Goal: Task Accomplishment & Management: Complete application form

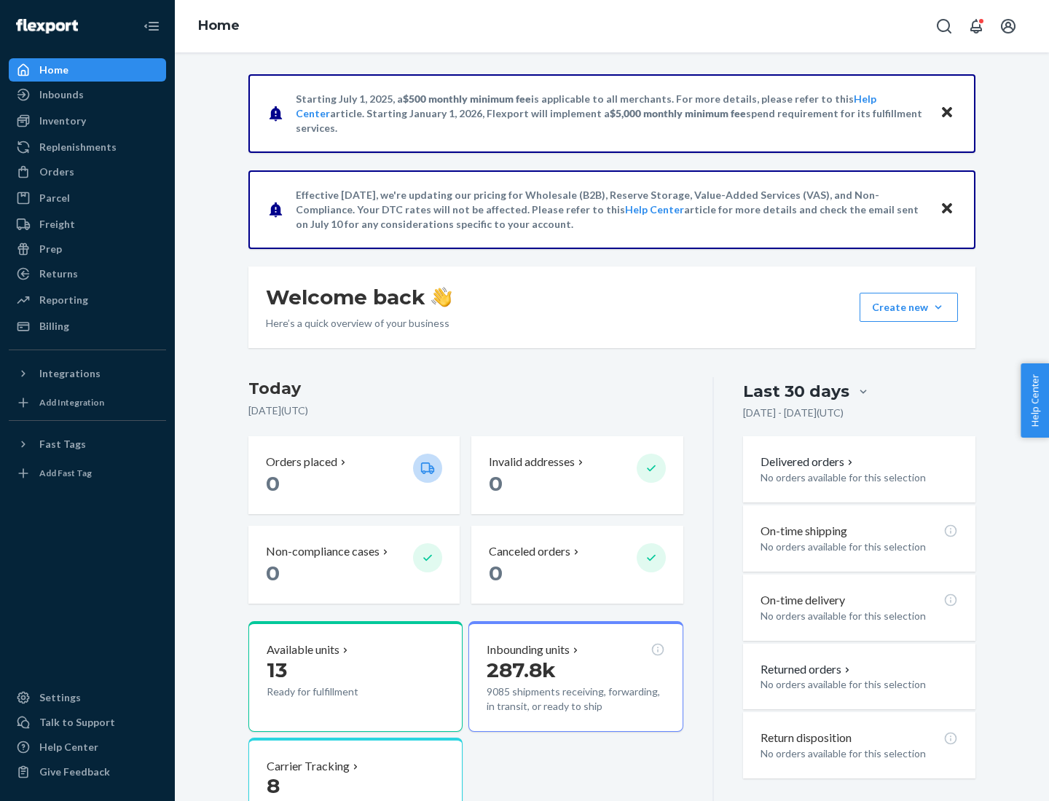
click at [938, 307] on button "Create new Create new inbound Create new order Create new product" at bounding box center [908, 307] width 98 height 29
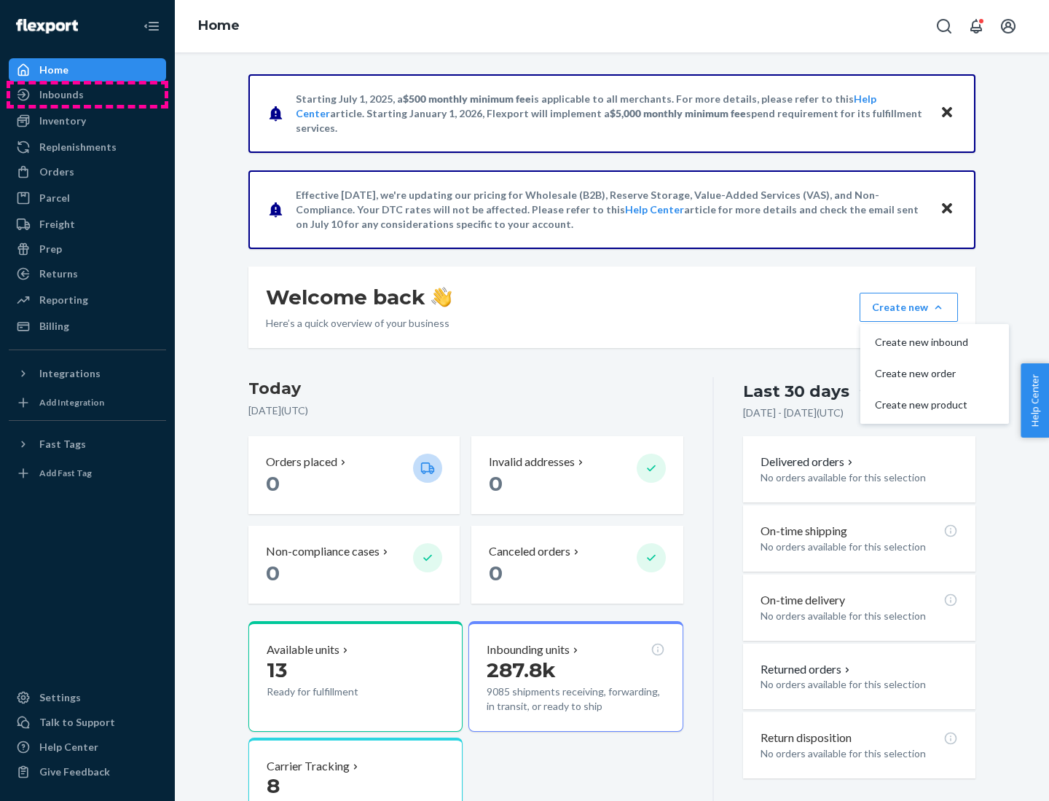
click at [87, 95] on div "Inbounds" at bounding box center [87, 94] width 154 height 20
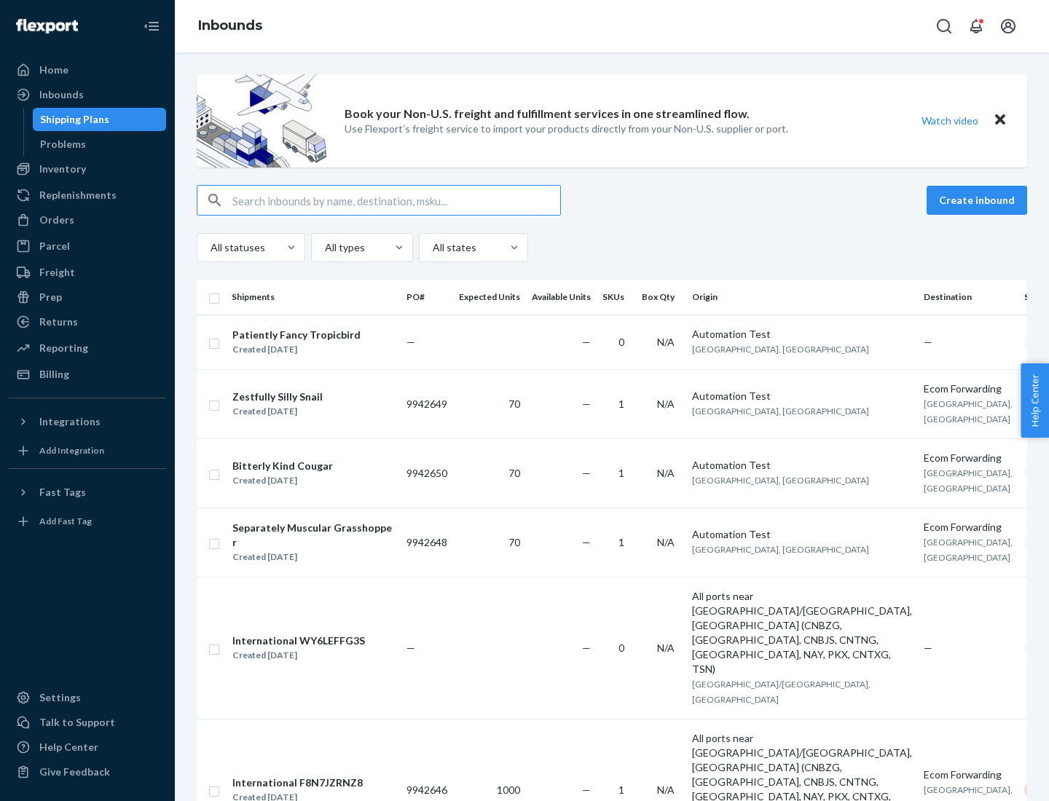
click at [979, 200] on button "Create inbound" at bounding box center [976, 200] width 101 height 29
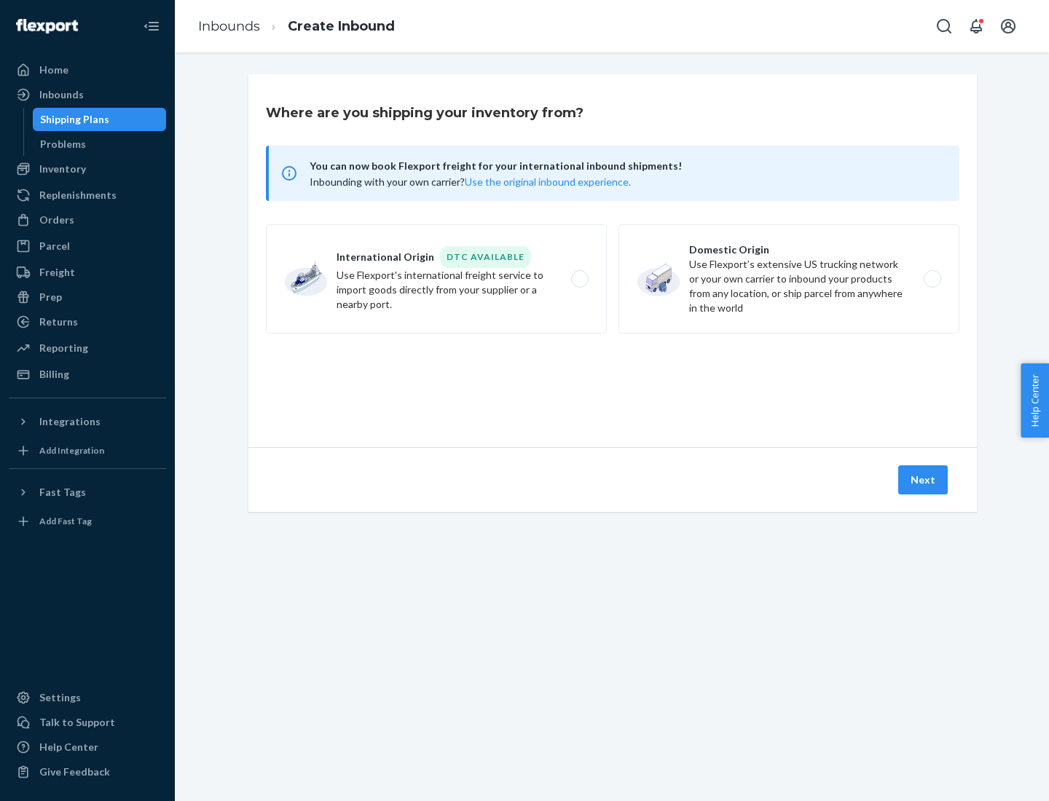
click at [789, 279] on label "Domestic Origin Use Flexport’s extensive US trucking network or your own carrie…" at bounding box center [788, 278] width 341 height 109
click at [931, 279] on input "Domestic Origin Use Flexport’s extensive US trucking network or your own carrie…" at bounding box center [935, 279] width 9 height 9
radio input "true"
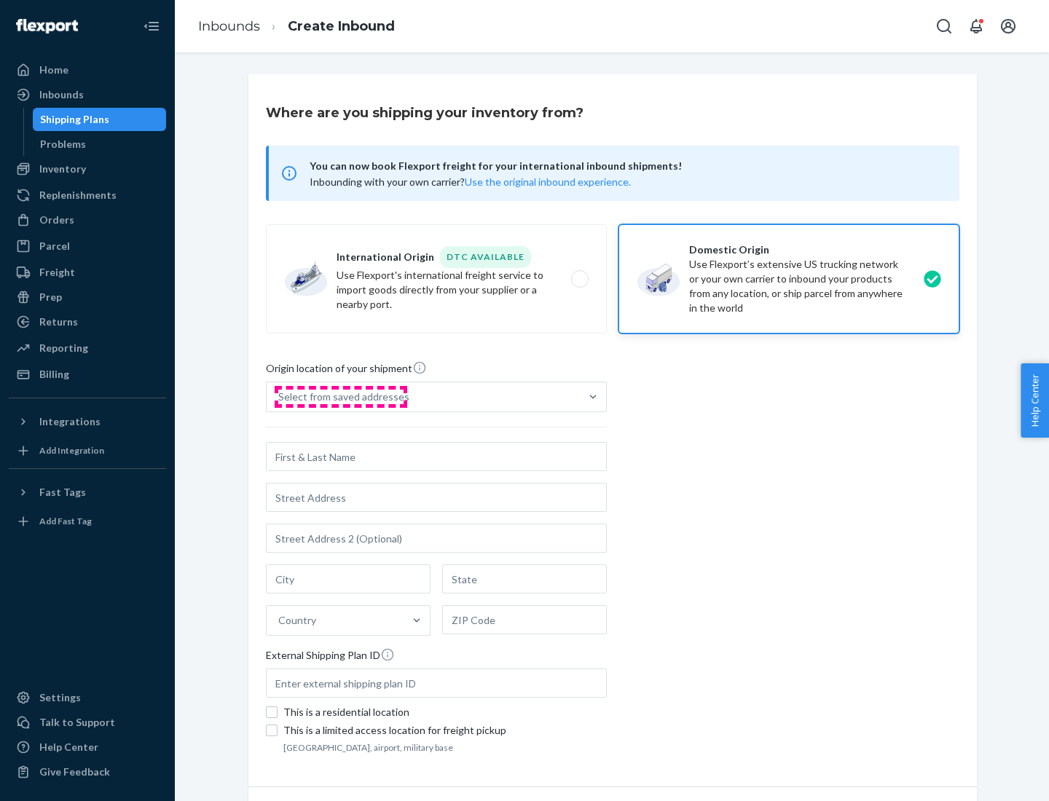
click at [340, 397] on div "Select from saved addresses" at bounding box center [343, 397] width 131 height 15
click at [280, 397] on input "Select from saved addresses" at bounding box center [278, 397] width 1 height 15
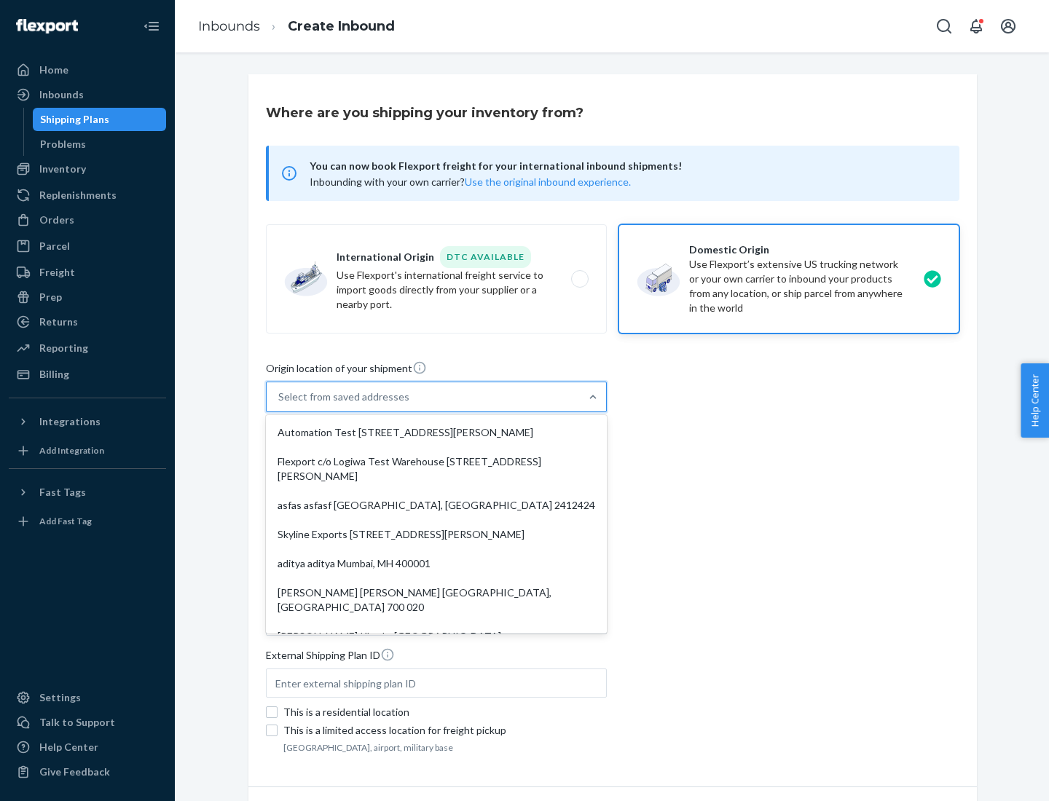
scroll to position [6, 0]
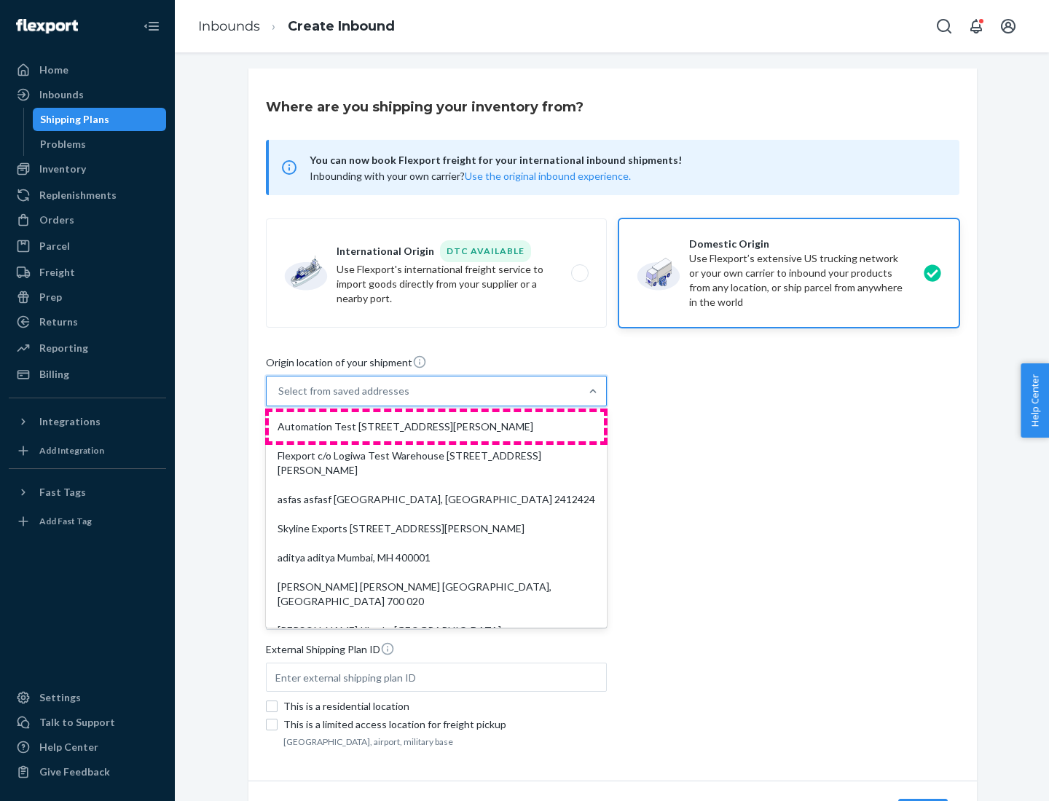
click at [436, 427] on div "Automation Test [STREET_ADDRESS][PERSON_NAME]" at bounding box center [436, 426] width 335 height 29
click at [280, 398] on input "option Automation Test [STREET_ADDRESS][PERSON_NAME]. 9 results available. Use …" at bounding box center [278, 391] width 1 height 15
type input "Automation Test"
type input "9th Floor"
type input "[GEOGRAPHIC_DATA]"
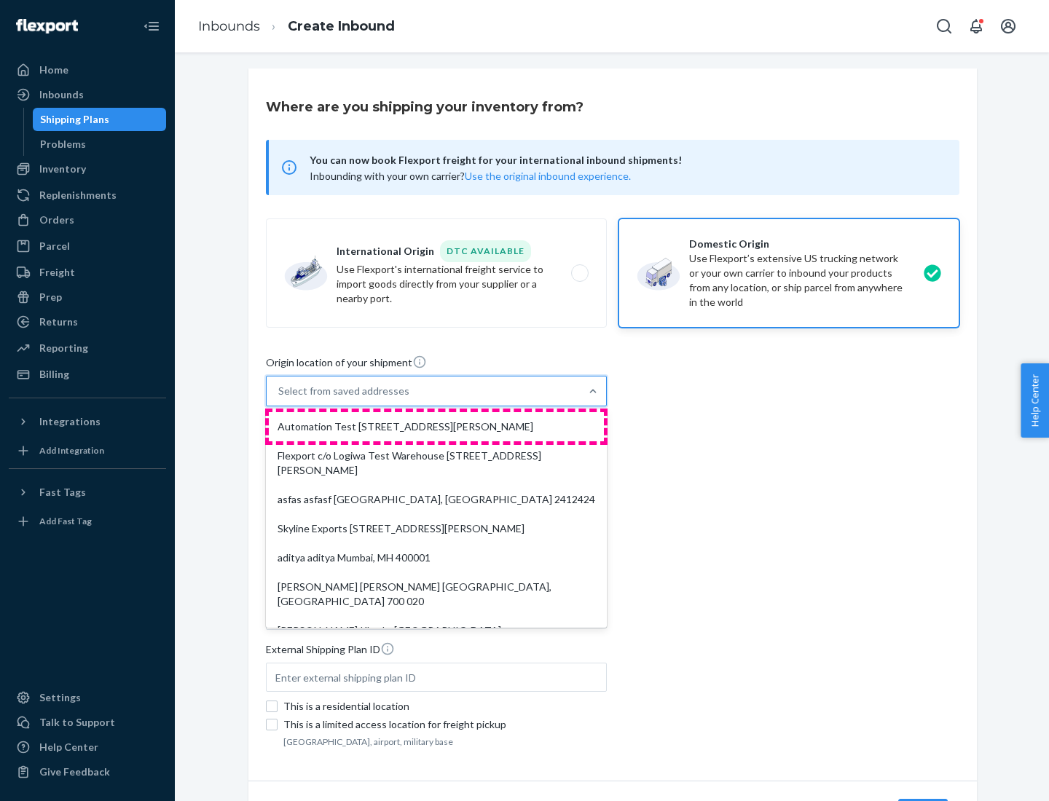
type input "CA"
type input "94104"
type input "[STREET_ADDRESS][PERSON_NAME]"
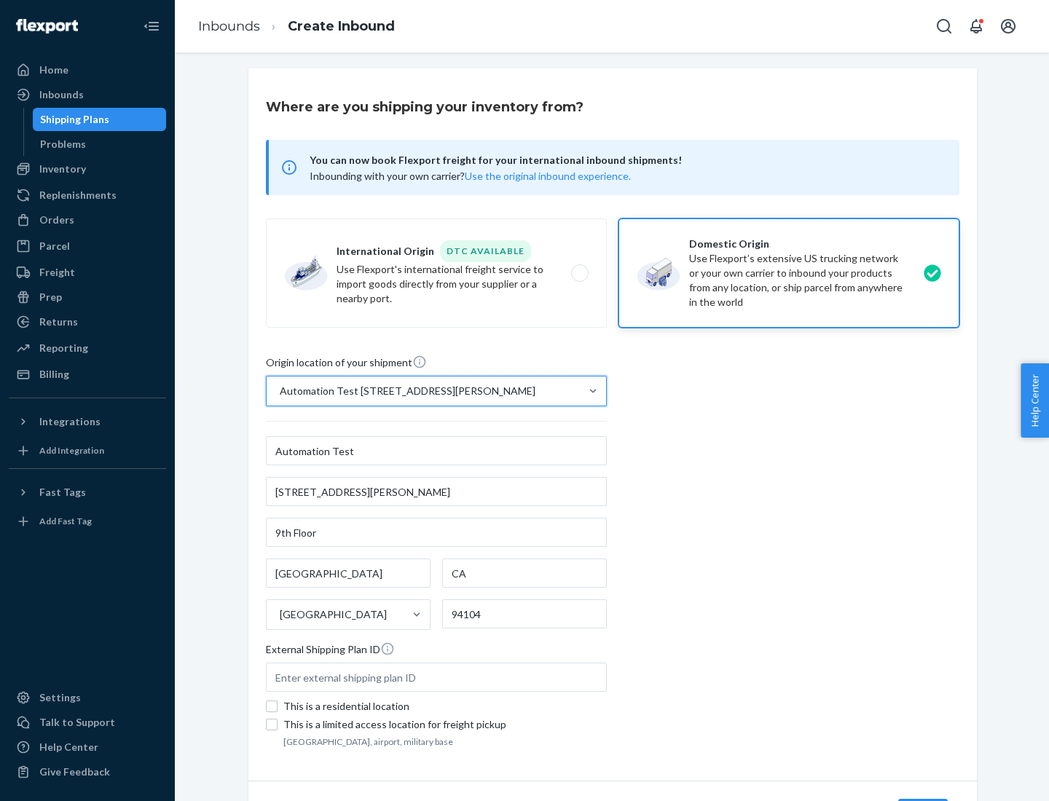
scroll to position [85, 0]
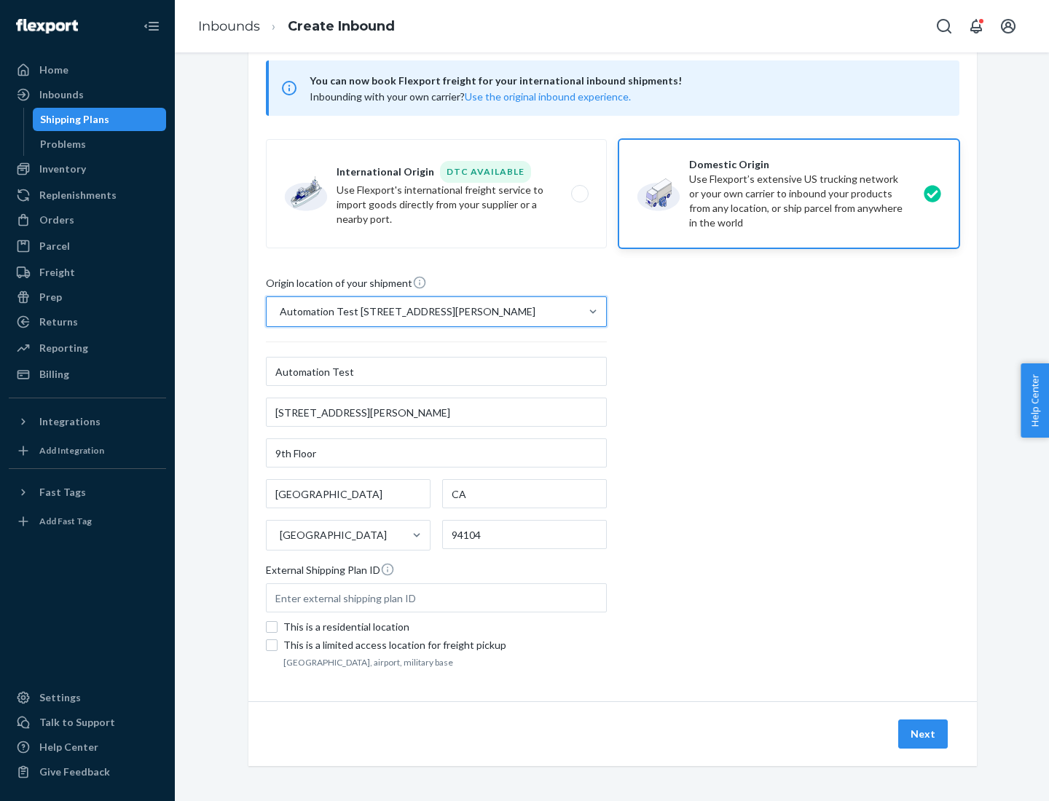
click at [923, 734] on button "Next" at bounding box center [923, 734] width 50 height 29
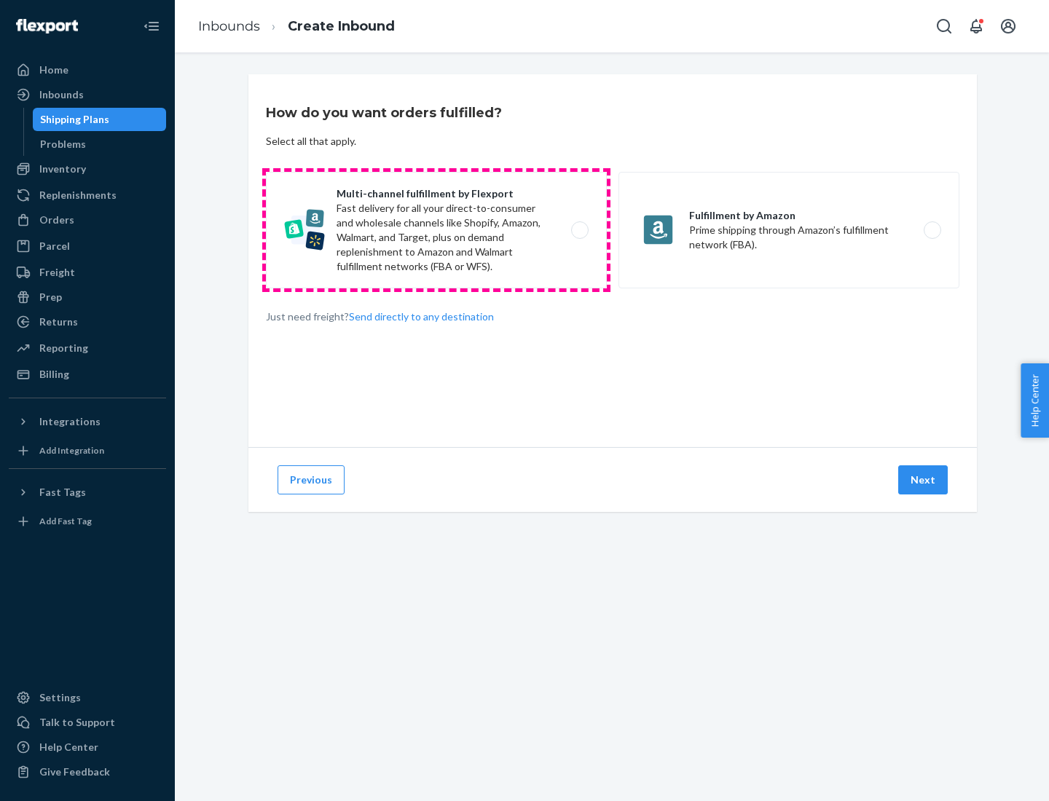
click at [436, 230] on label "Multi-channel fulfillment by Flexport Fast delivery for all your direct-to-cons…" at bounding box center [436, 230] width 341 height 117
click at [579, 230] on input "Multi-channel fulfillment by Flexport Fast delivery for all your direct-to-cons…" at bounding box center [583, 230] width 9 height 9
radio input "true"
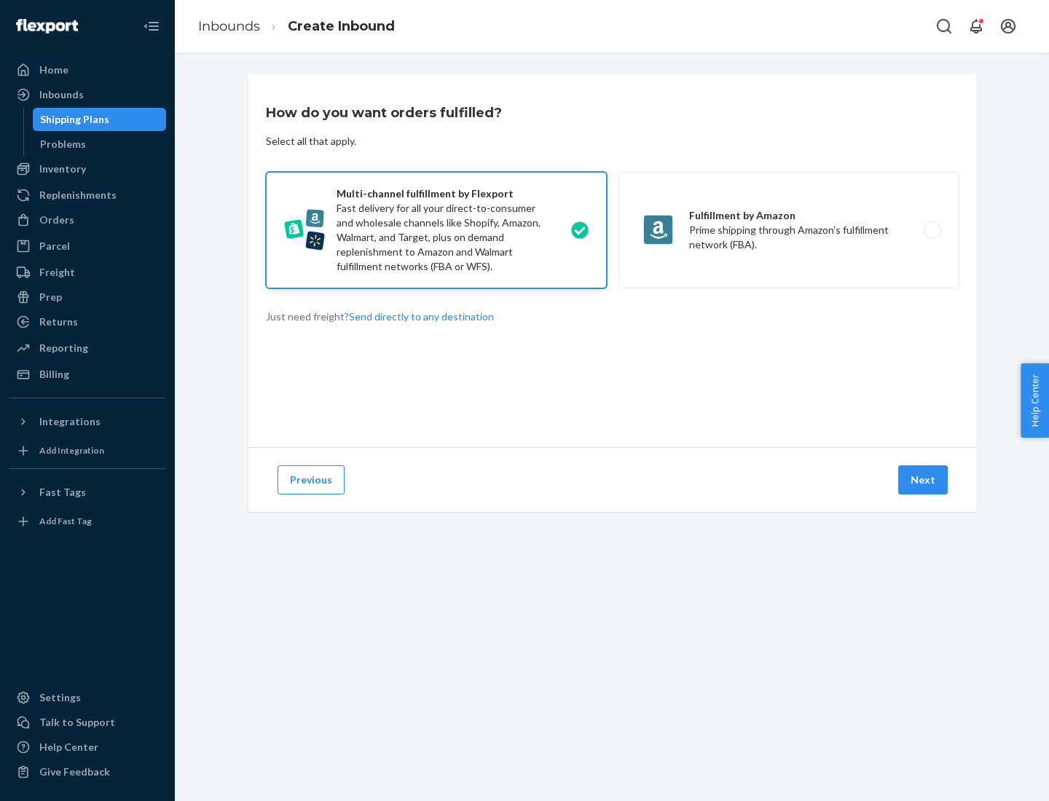
click at [923, 480] on button "Next" at bounding box center [923, 479] width 50 height 29
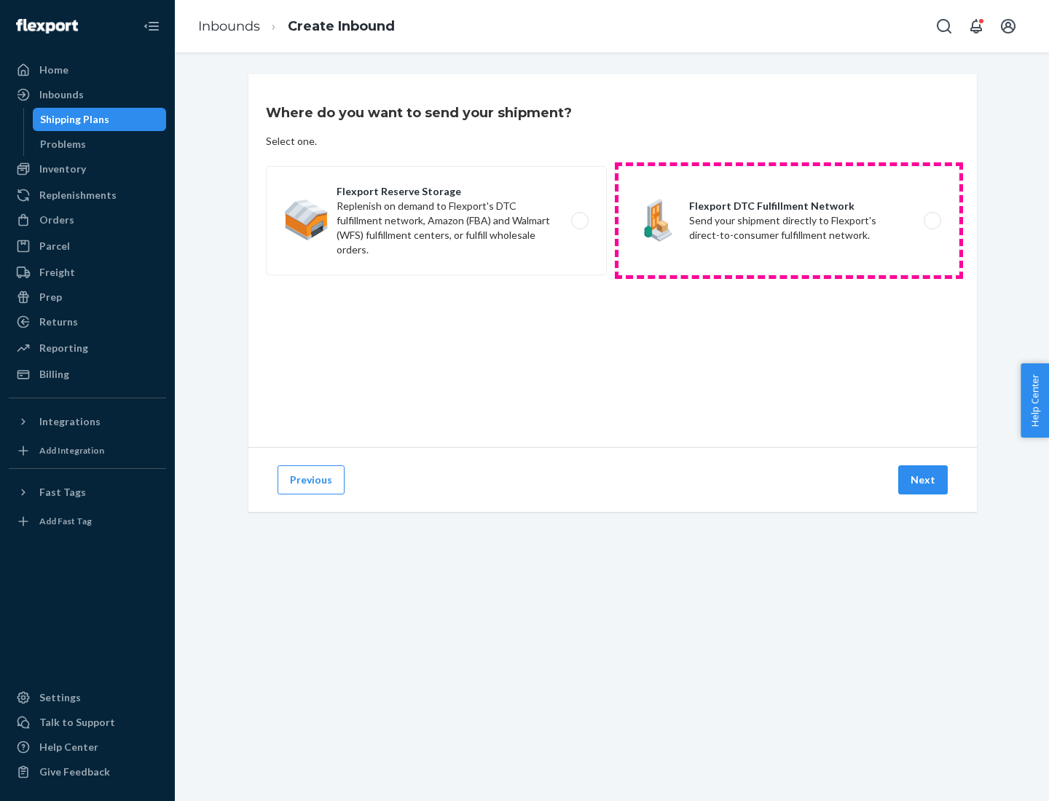
click at [789, 221] on label "Flexport DTC Fulfillment Network Send your shipment directly to Flexport's dire…" at bounding box center [788, 220] width 341 height 109
click at [931, 221] on input "Flexport DTC Fulfillment Network Send your shipment directly to Flexport's dire…" at bounding box center [935, 220] width 9 height 9
radio input "true"
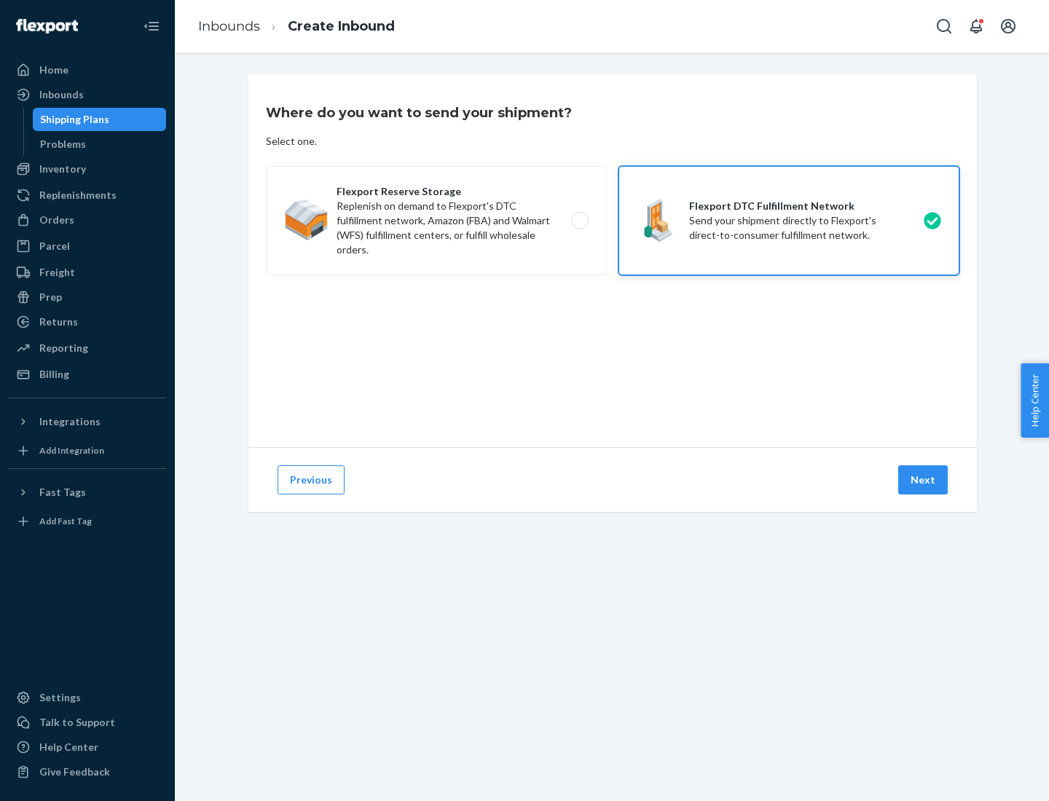
click at [923, 480] on button "Next" at bounding box center [923, 479] width 50 height 29
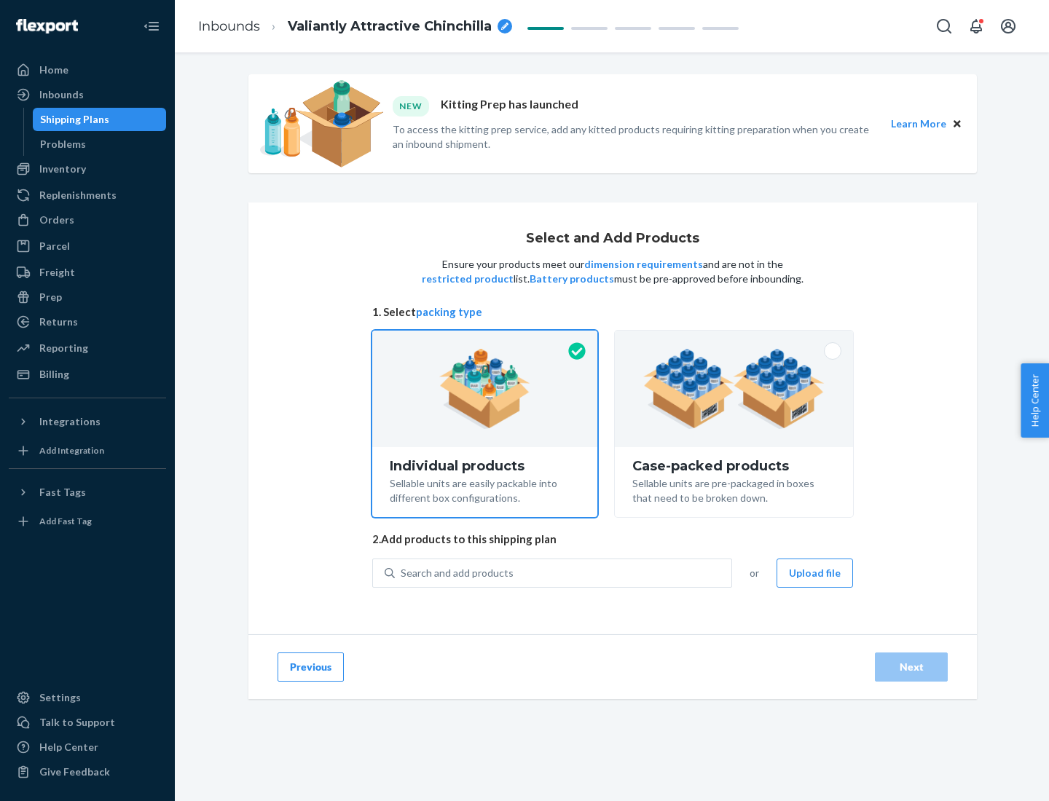
click at [734, 389] on img at bounding box center [733, 389] width 181 height 80
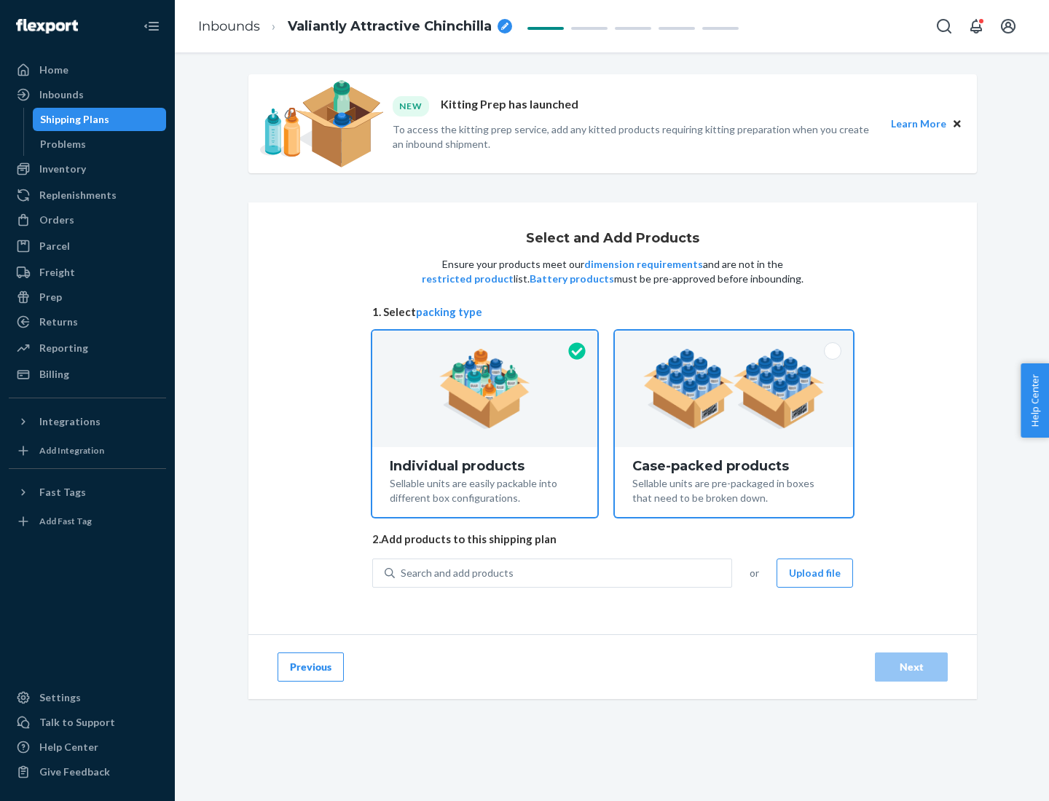
click at [734, 340] on input "Case-packed products Sellable units are pre-packaged in boxes that need to be b…" at bounding box center [733, 335] width 9 height 9
radio input "true"
radio input "false"
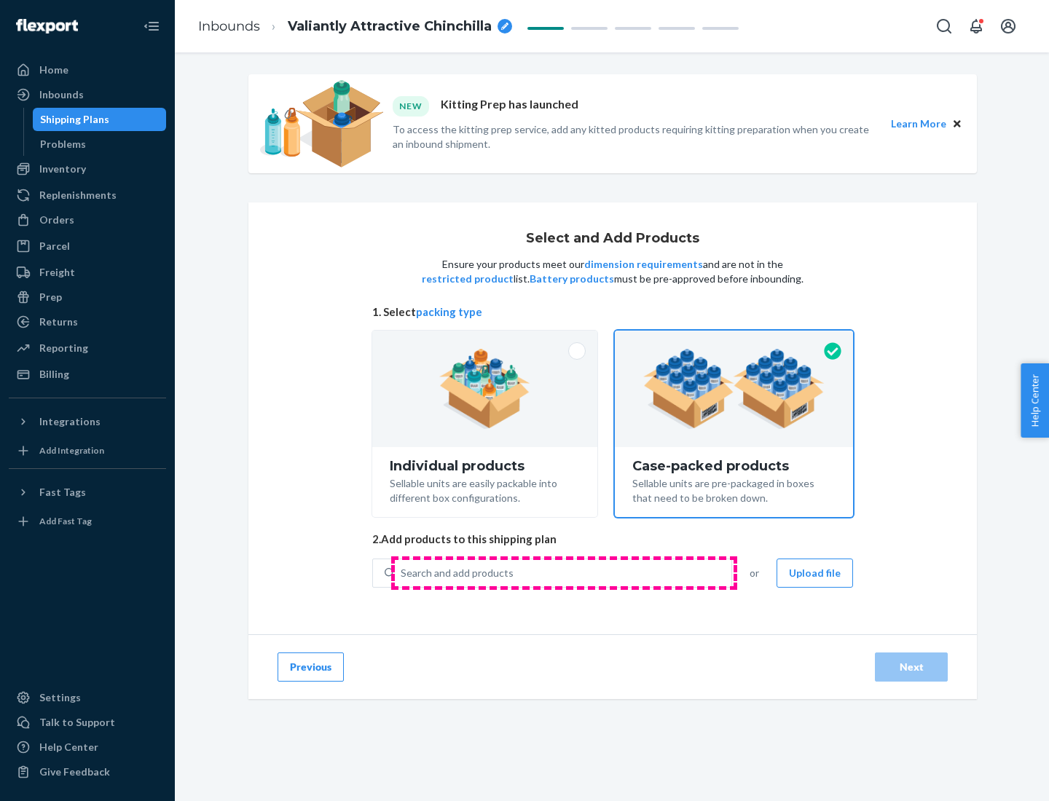
click at [564, 572] on div "Search and add products" at bounding box center [563, 573] width 336 height 26
click at [402, 572] on input "Search and add products" at bounding box center [401, 573] width 1 height 15
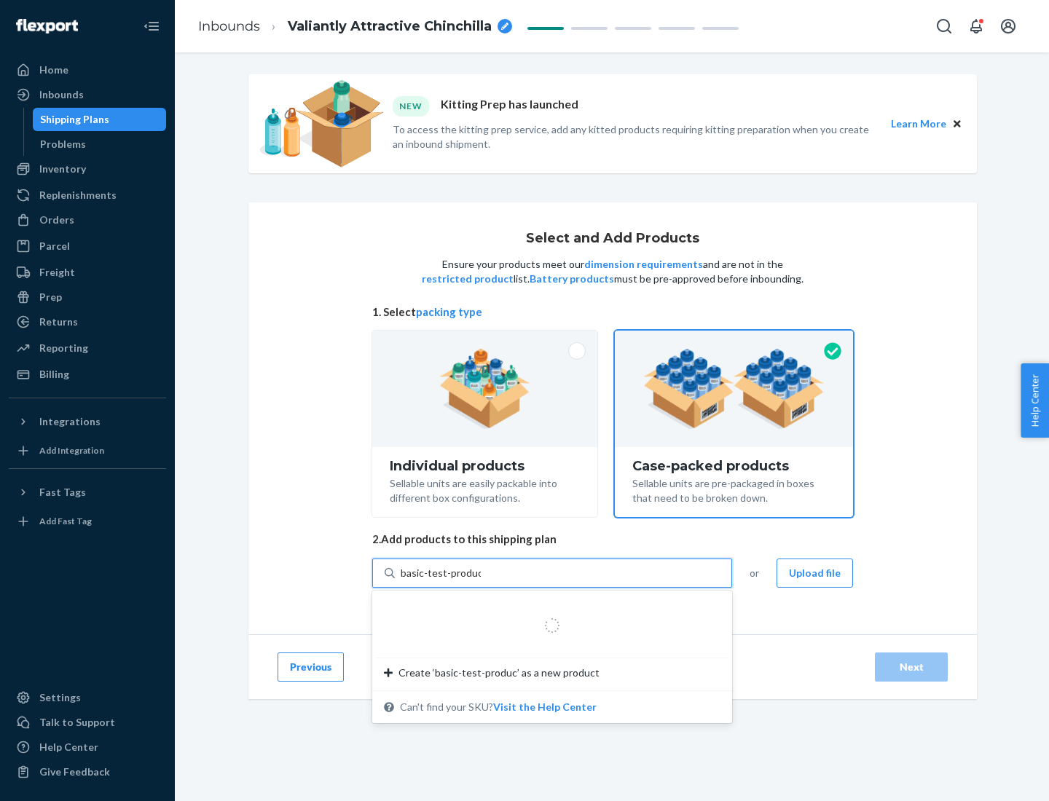
type input "basic-test-product-1"
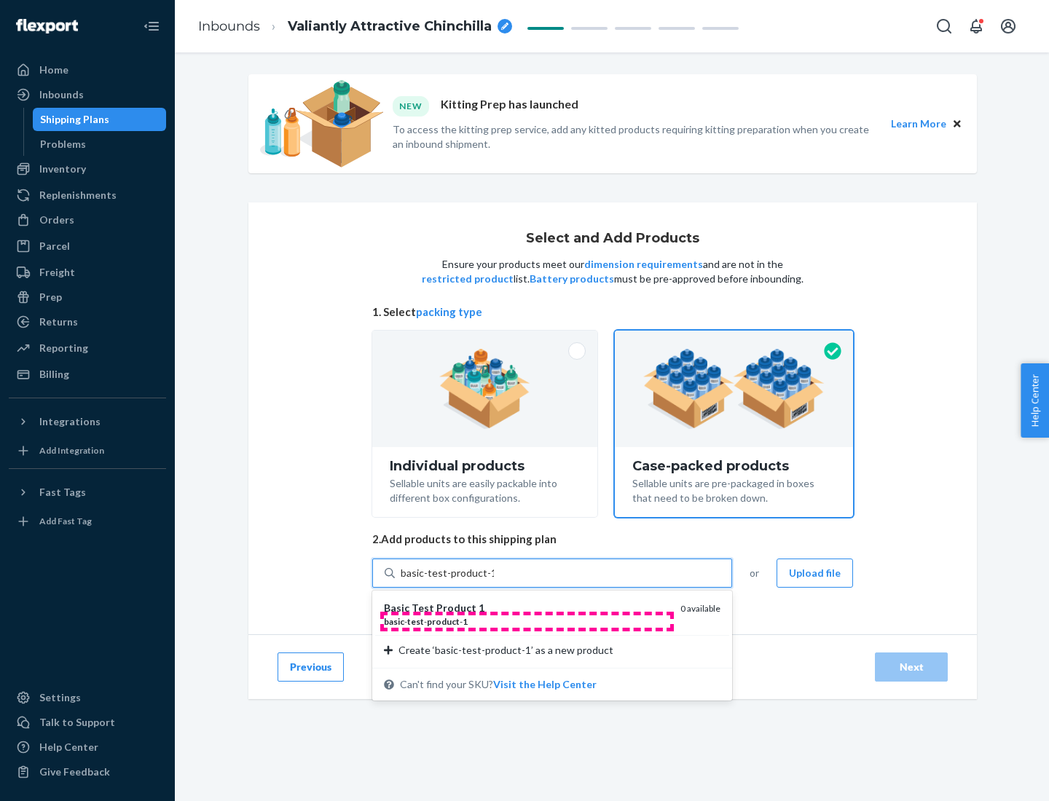
click at [527, 621] on div "basic - test - product - 1" at bounding box center [526, 621] width 285 height 12
click at [494, 580] on input "basic-test-product-1" at bounding box center [447, 573] width 93 height 15
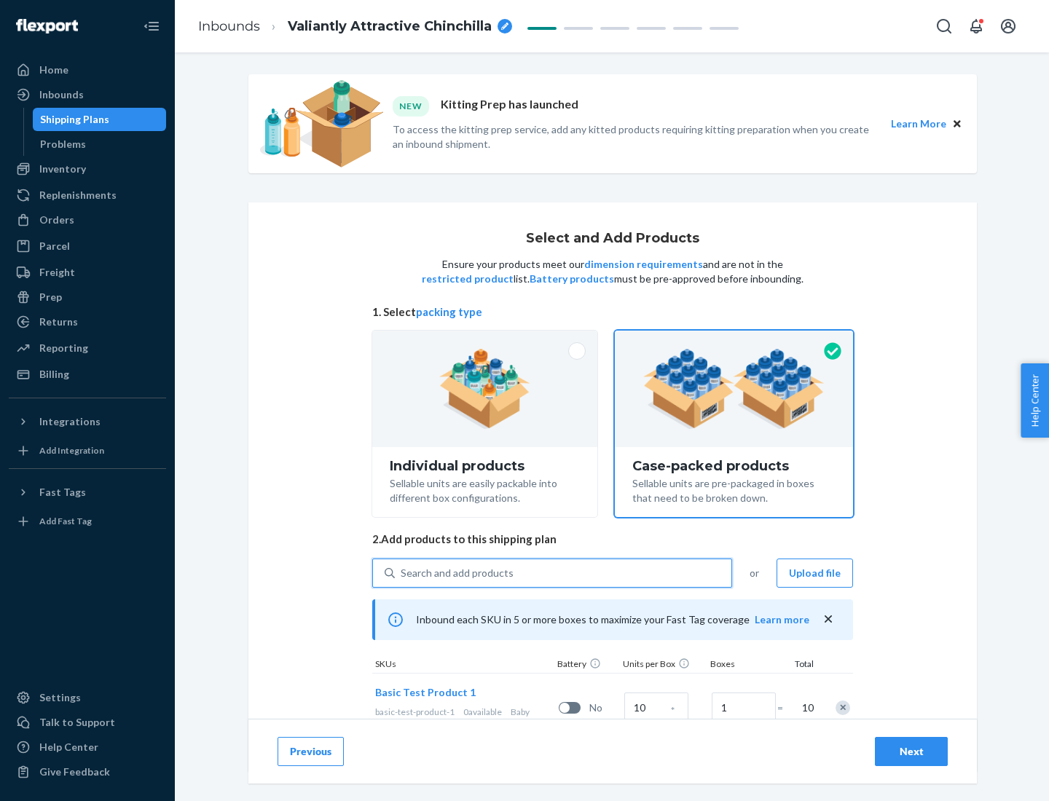
scroll to position [52, 0]
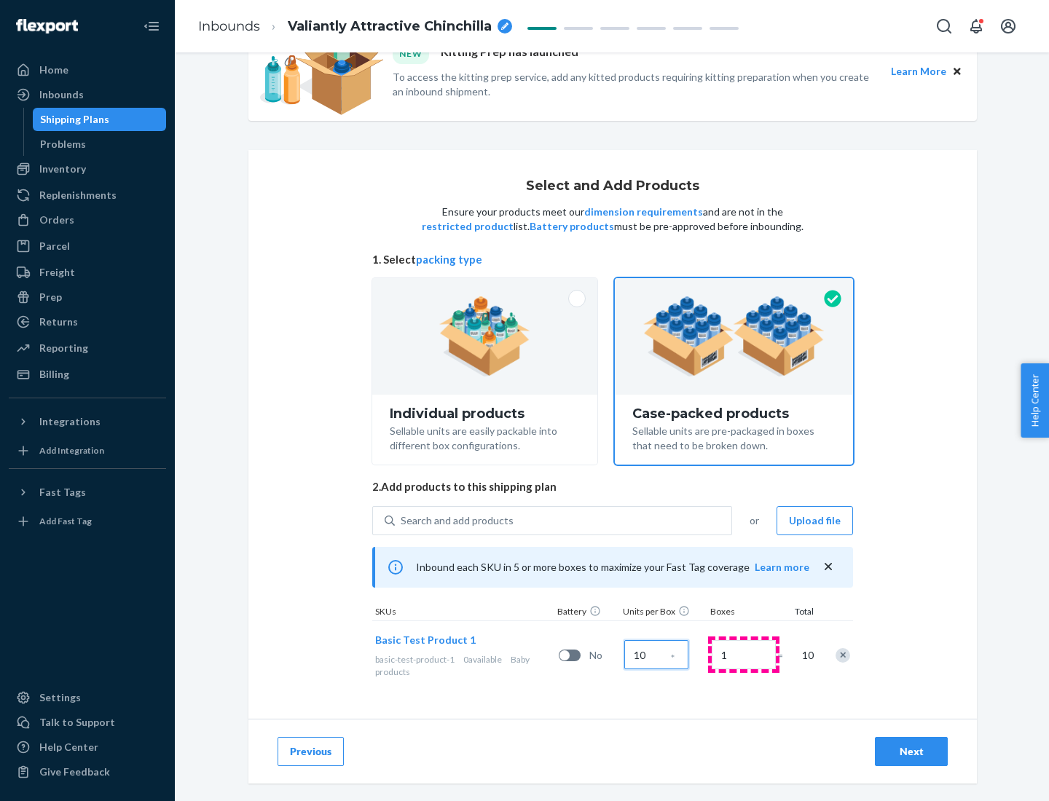
type input "10"
type input "7"
click at [911, 752] on div "Next" at bounding box center [911, 751] width 48 height 15
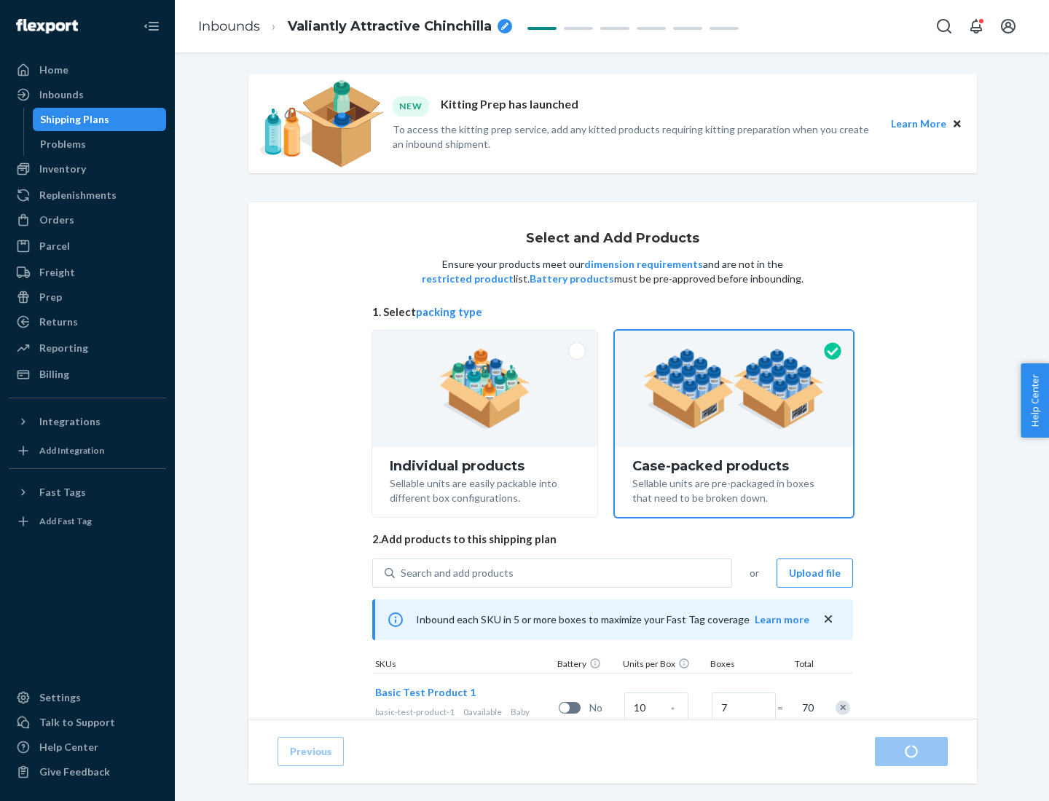
scroll to position [52, 0]
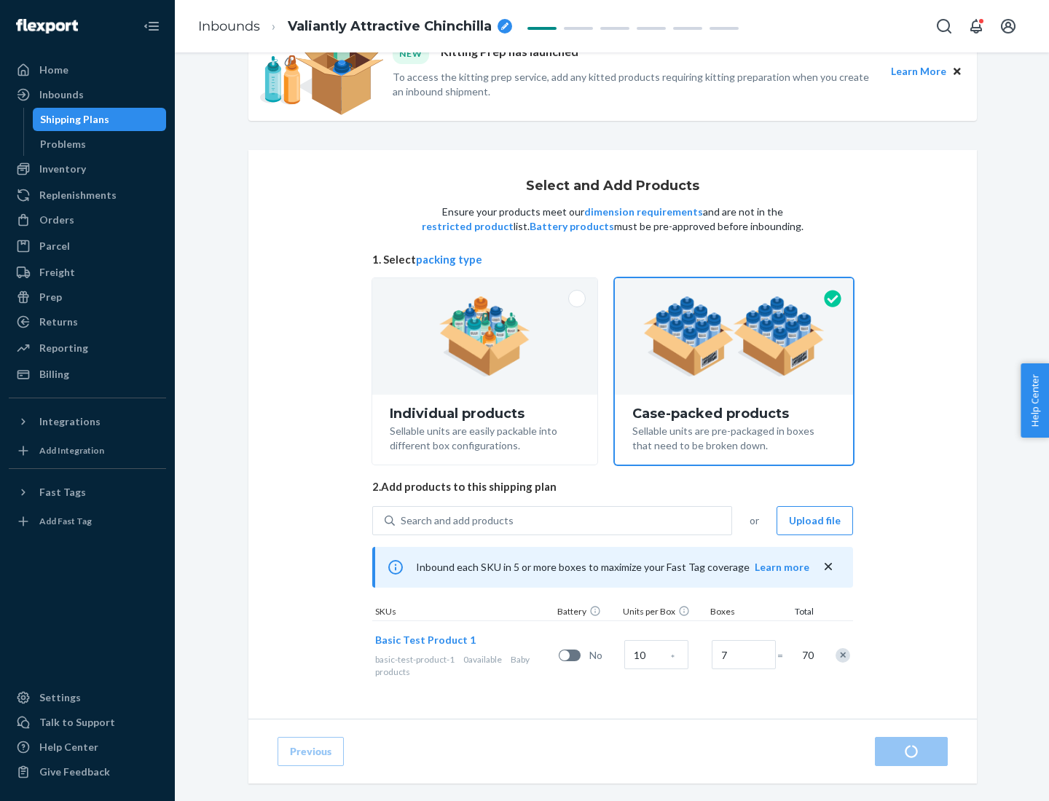
radio input "true"
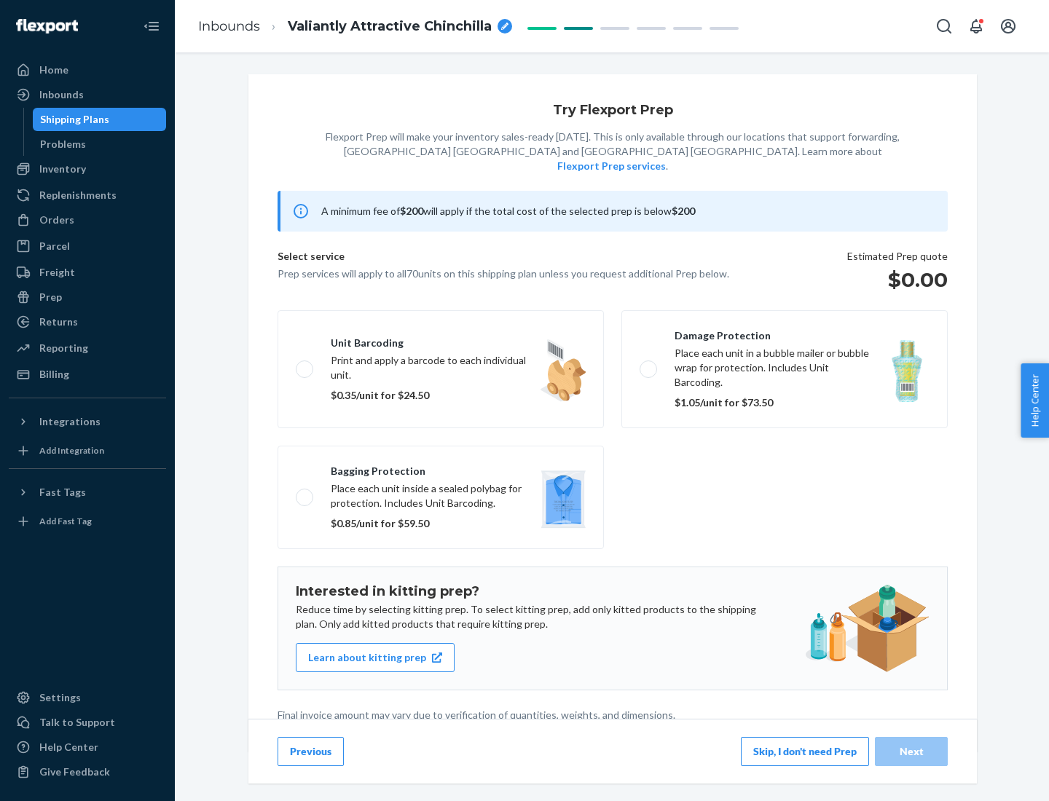
scroll to position [4, 0]
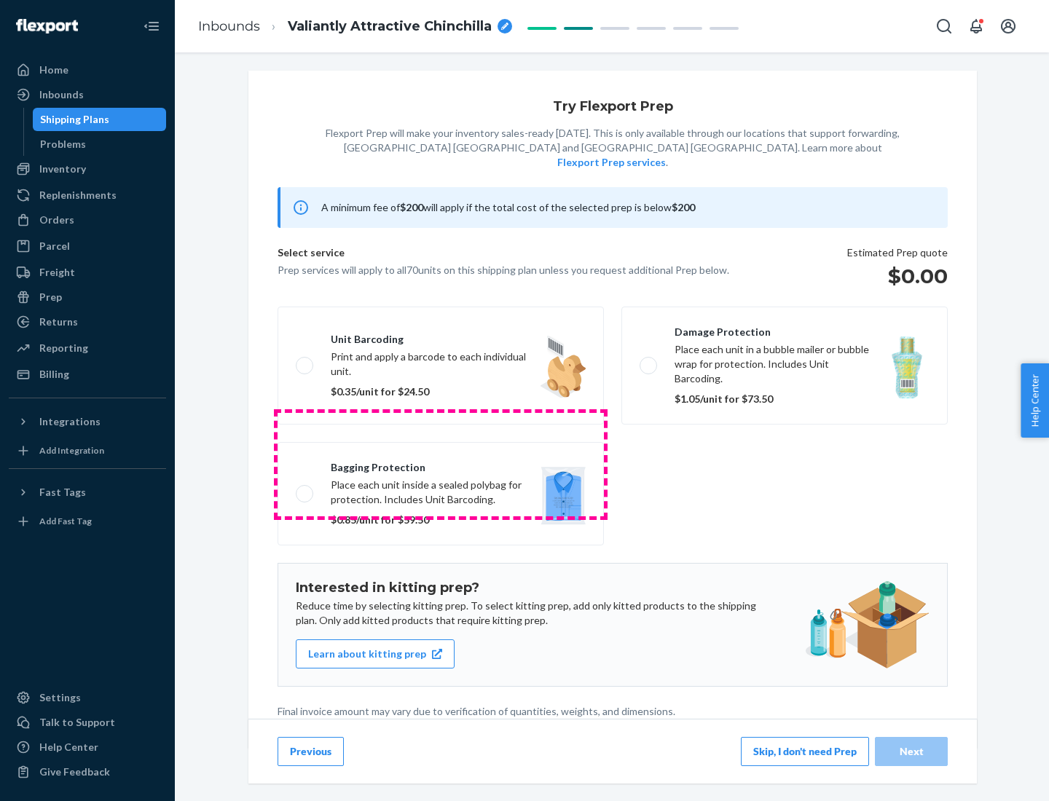
click at [441, 464] on label "Bagging protection Place each unit inside a sealed polybag for protection. Incl…" at bounding box center [440, 493] width 326 height 103
click at [305, 489] on input "Bagging protection Place each unit inside a sealed polybag for protection. Incl…" at bounding box center [300, 493] width 9 height 9
checkbox input "true"
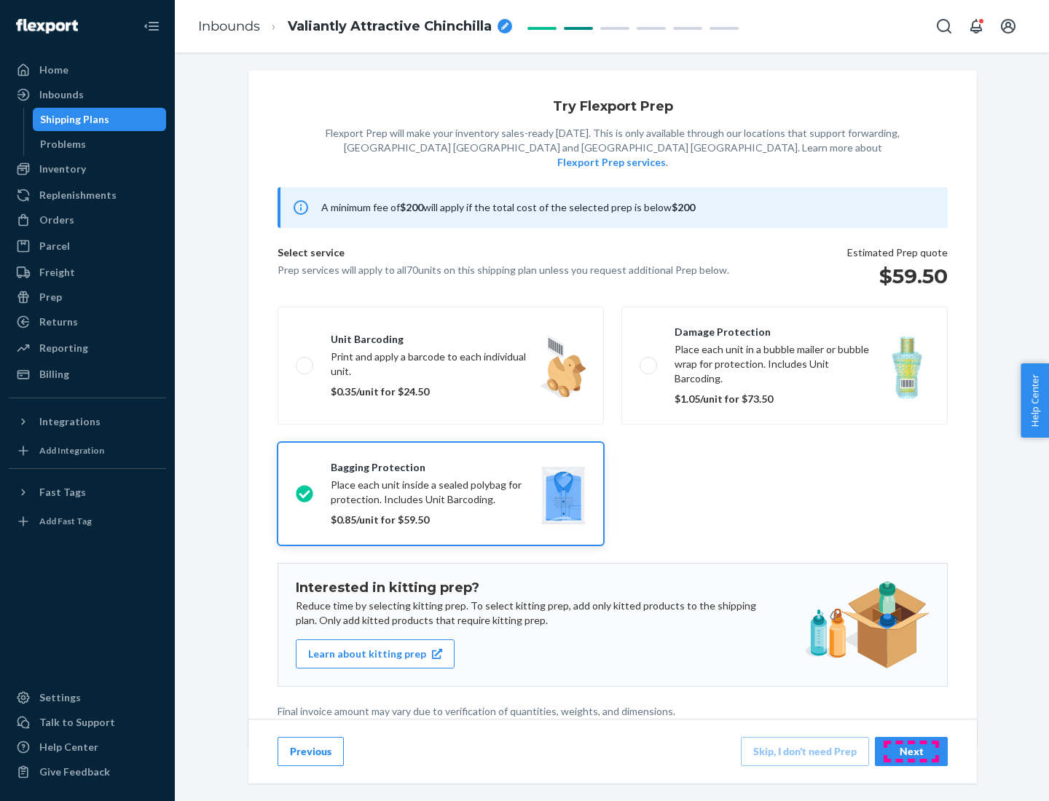
click at [911, 751] on div "Next" at bounding box center [911, 751] width 48 height 15
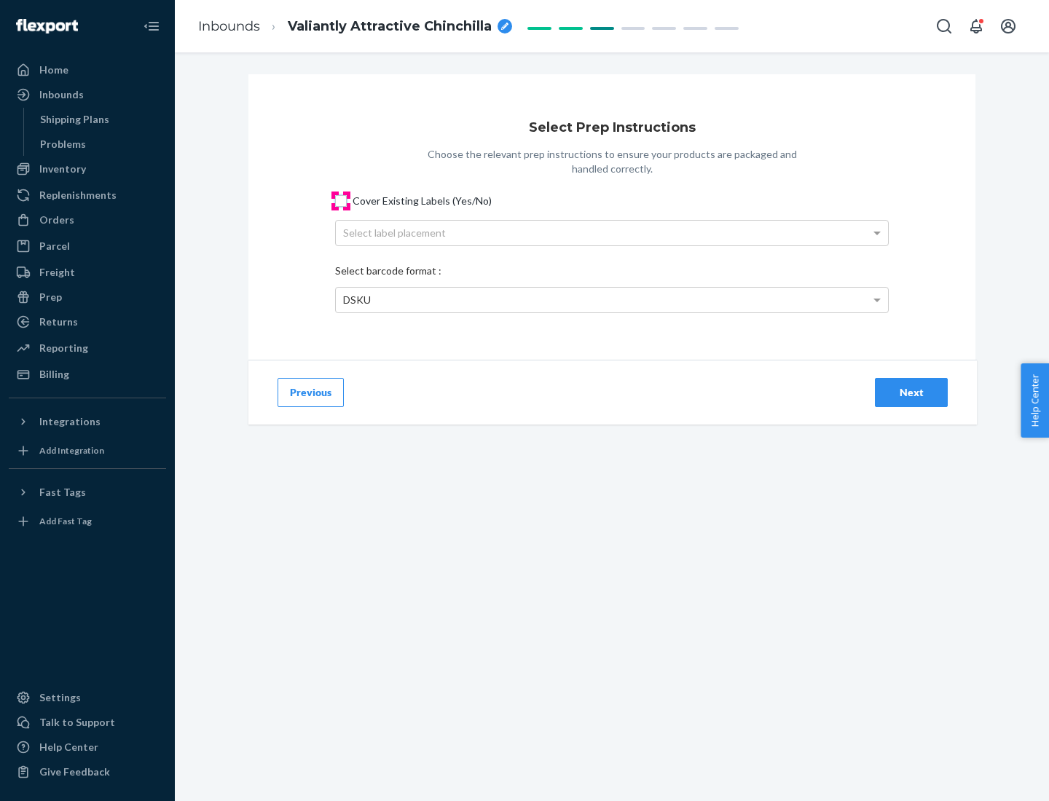
click at [341, 200] on input "Cover Existing Labels (Yes/No)" at bounding box center [341, 201] width 12 height 12
checkbox input "true"
click at [612, 232] on div "Select label placement" at bounding box center [612, 233] width 552 height 25
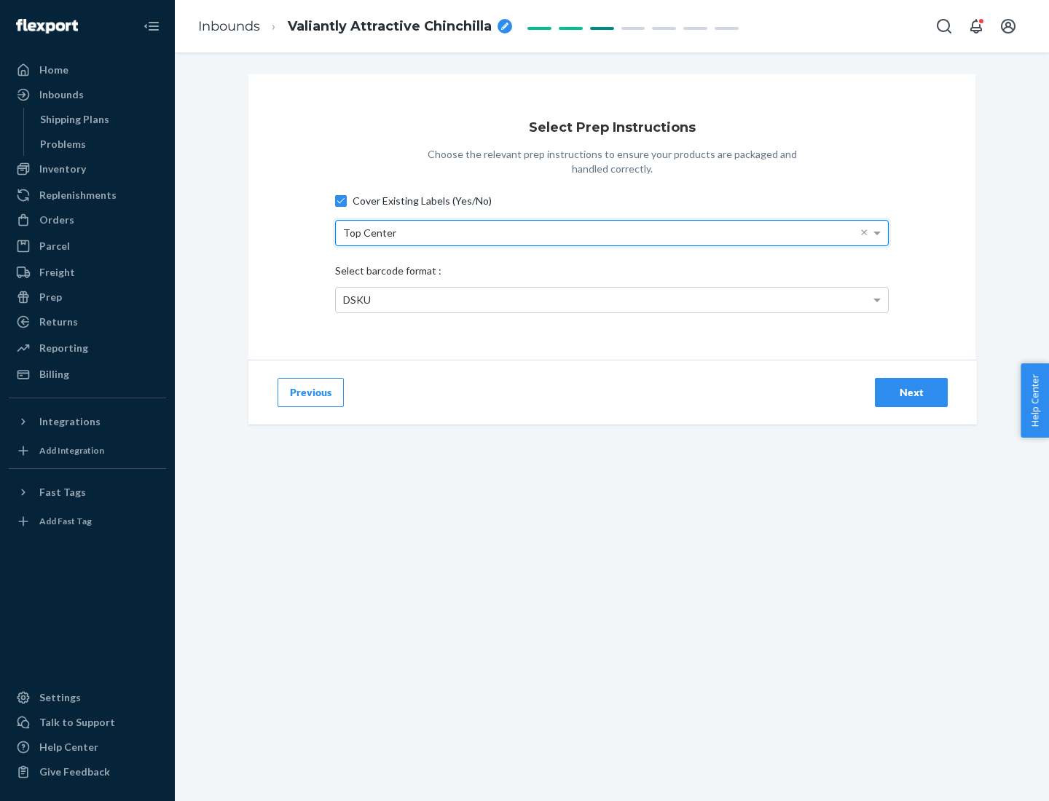
click at [612, 299] on div "DSKU" at bounding box center [612, 300] width 552 height 25
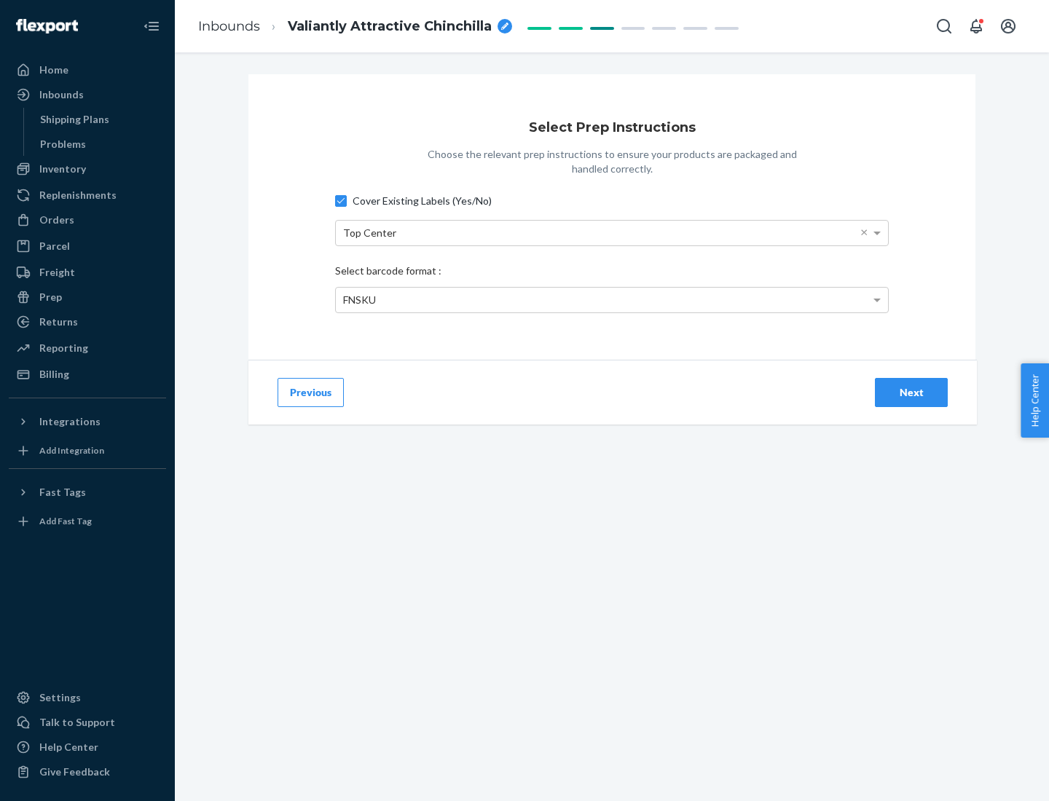
click at [911, 392] on div "Next" at bounding box center [911, 392] width 48 height 15
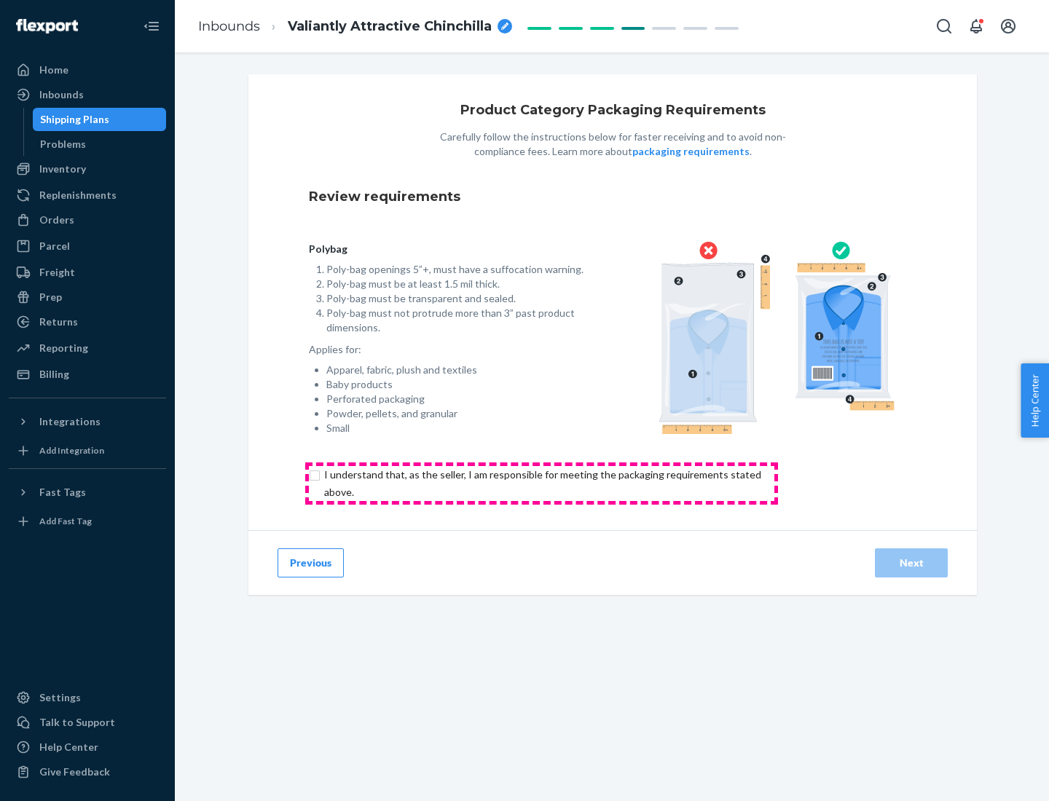
click at [541, 483] on input "checkbox" at bounding box center [551, 483] width 484 height 35
checkbox input "true"
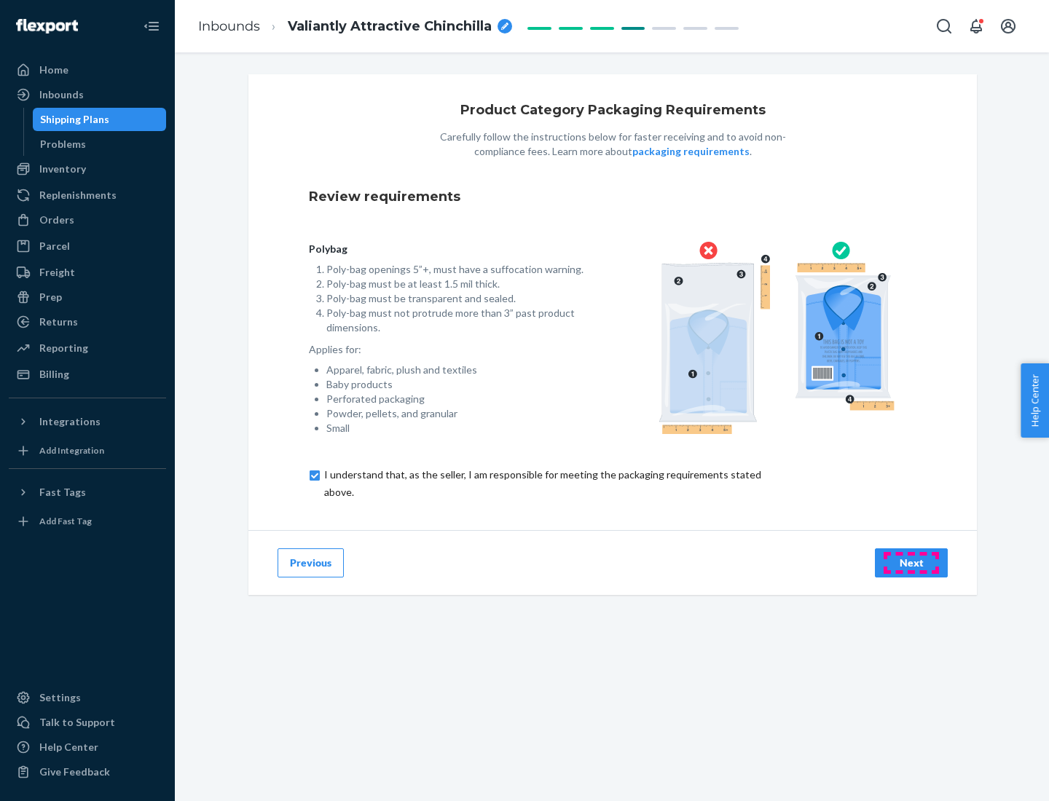
click at [911, 562] on div "Next" at bounding box center [911, 563] width 48 height 15
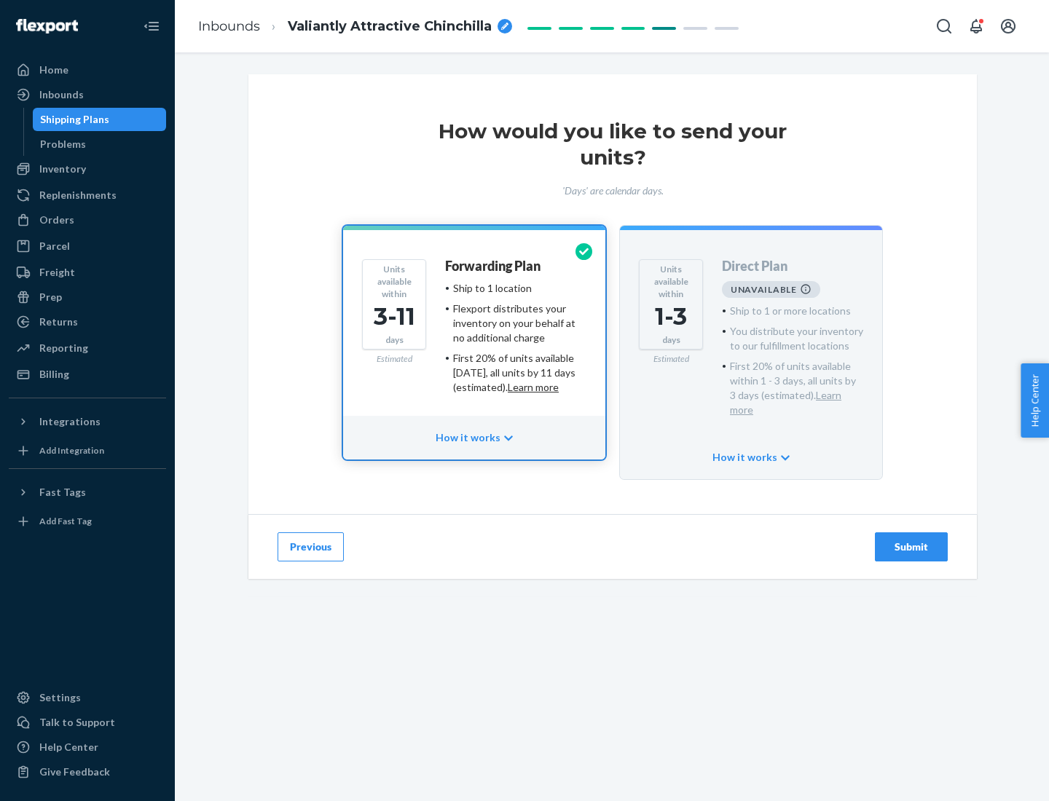
click at [494, 266] on h4 "Forwarding Plan" at bounding box center [492, 266] width 95 height 15
click at [911, 540] on div "Submit" at bounding box center [911, 547] width 48 height 15
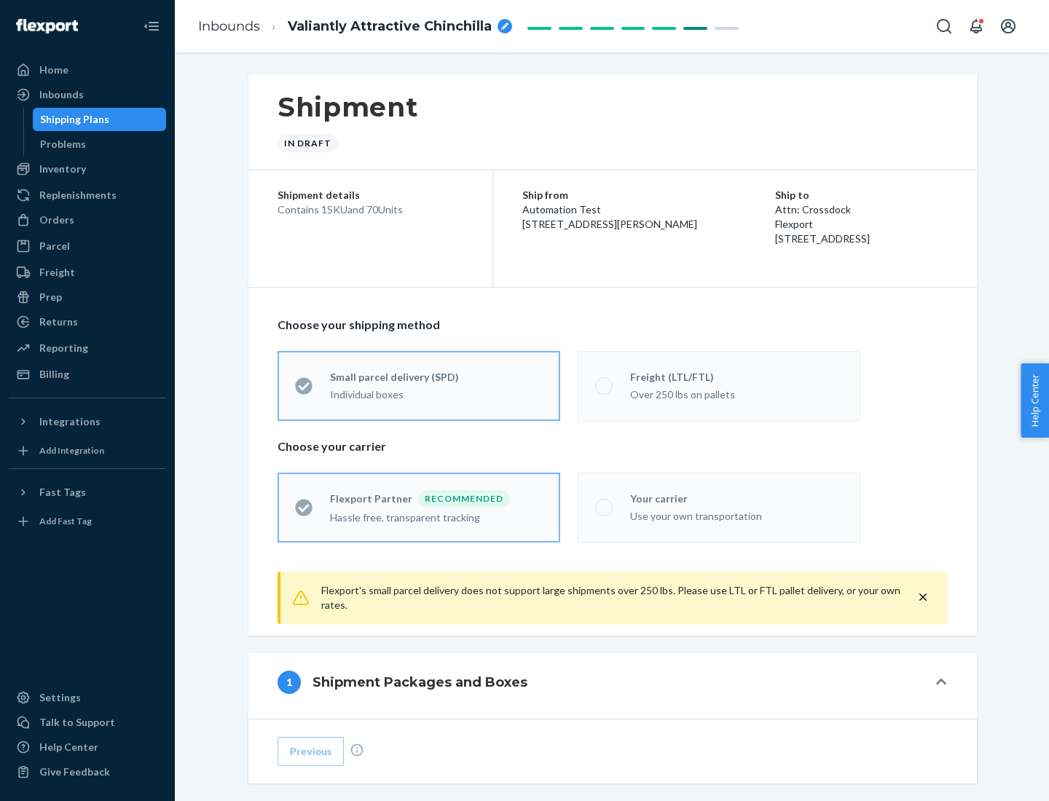
radio input "true"
radio input "false"
radio input "true"
radio input "false"
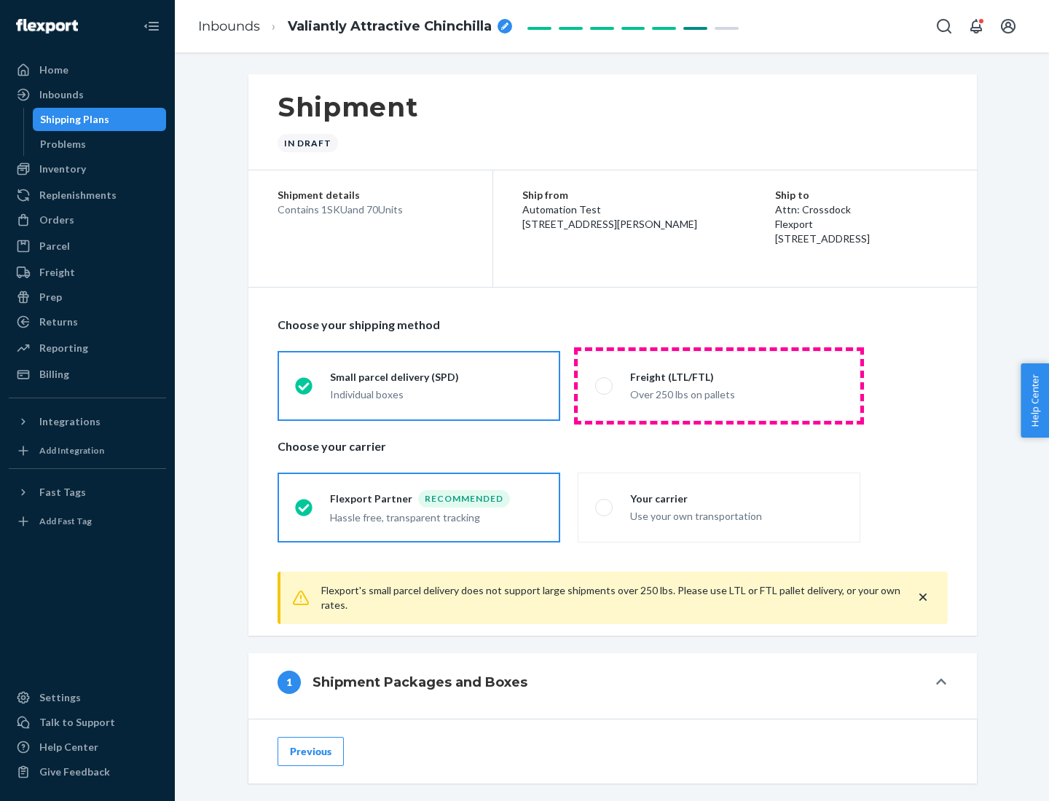
click at [719, 385] on div "Over 250 lbs on pallets" at bounding box center [736, 393] width 213 height 17
click at [604, 385] on input "Freight (LTL/FTL) Over 250 lbs on pallets" at bounding box center [599, 385] width 9 height 9
radio input "true"
radio input "false"
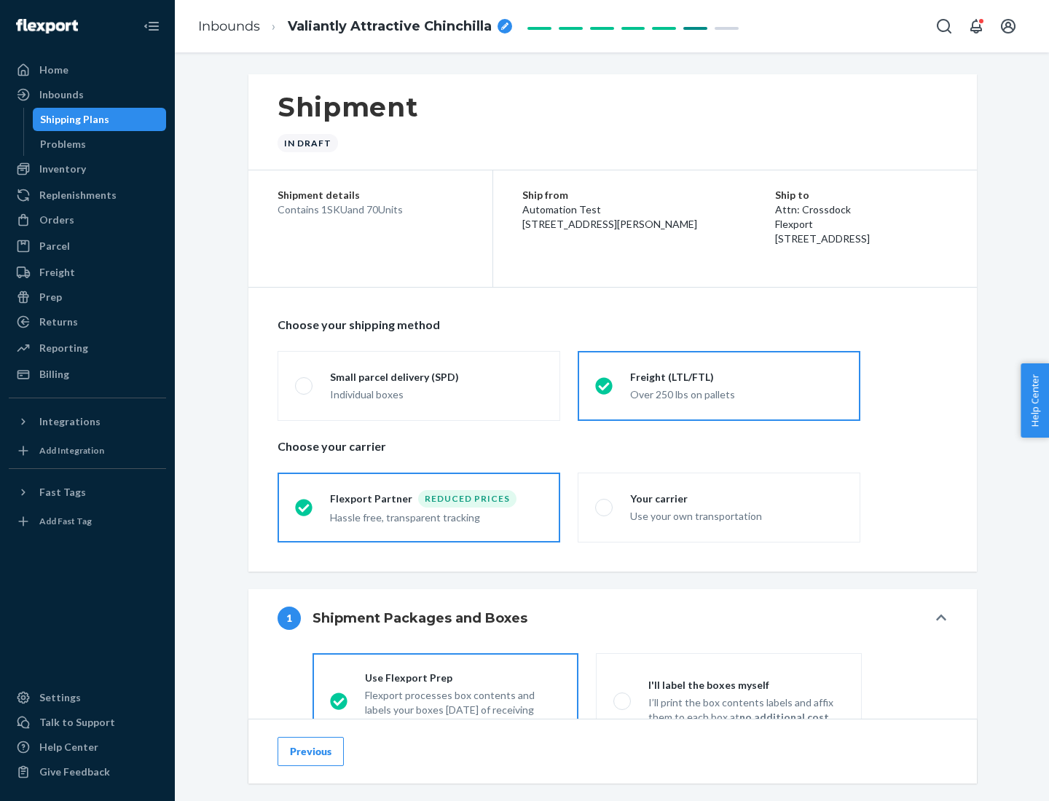
scroll to position [81, 0]
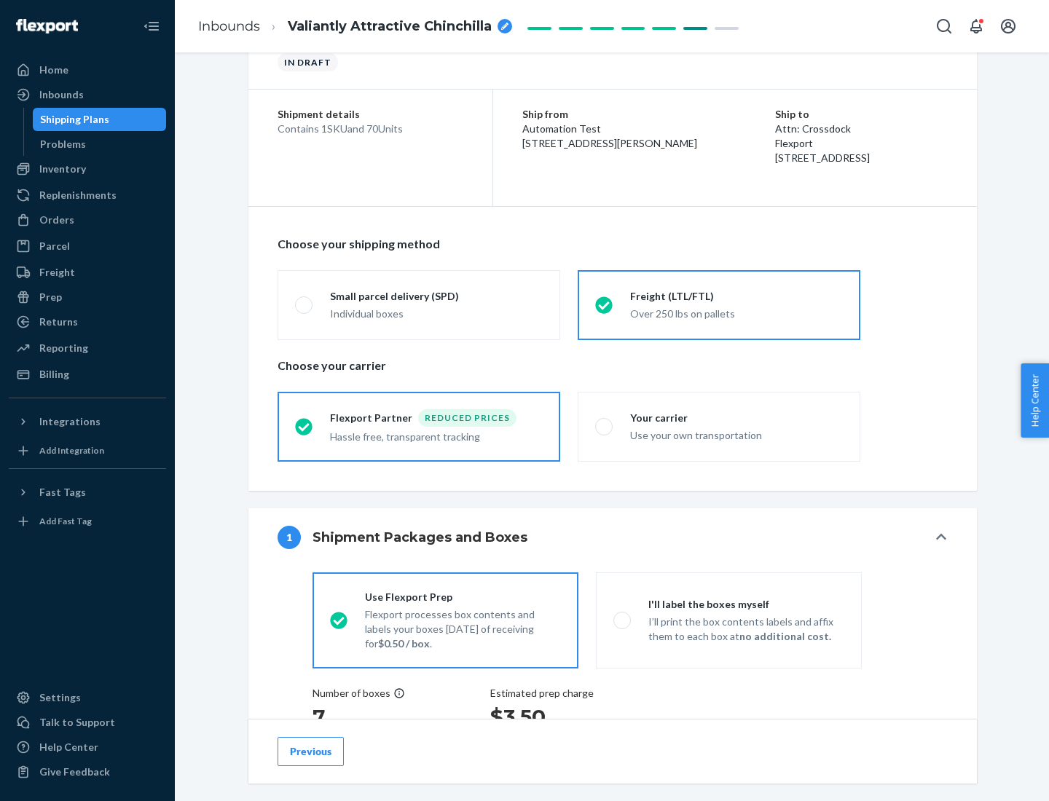
click at [719, 426] on div "Use your own transportation" at bounding box center [736, 433] width 213 height 17
click at [604, 426] on input "Your carrier Use your own transportation" at bounding box center [599, 426] width 9 height 9
radio input "true"
radio input "false"
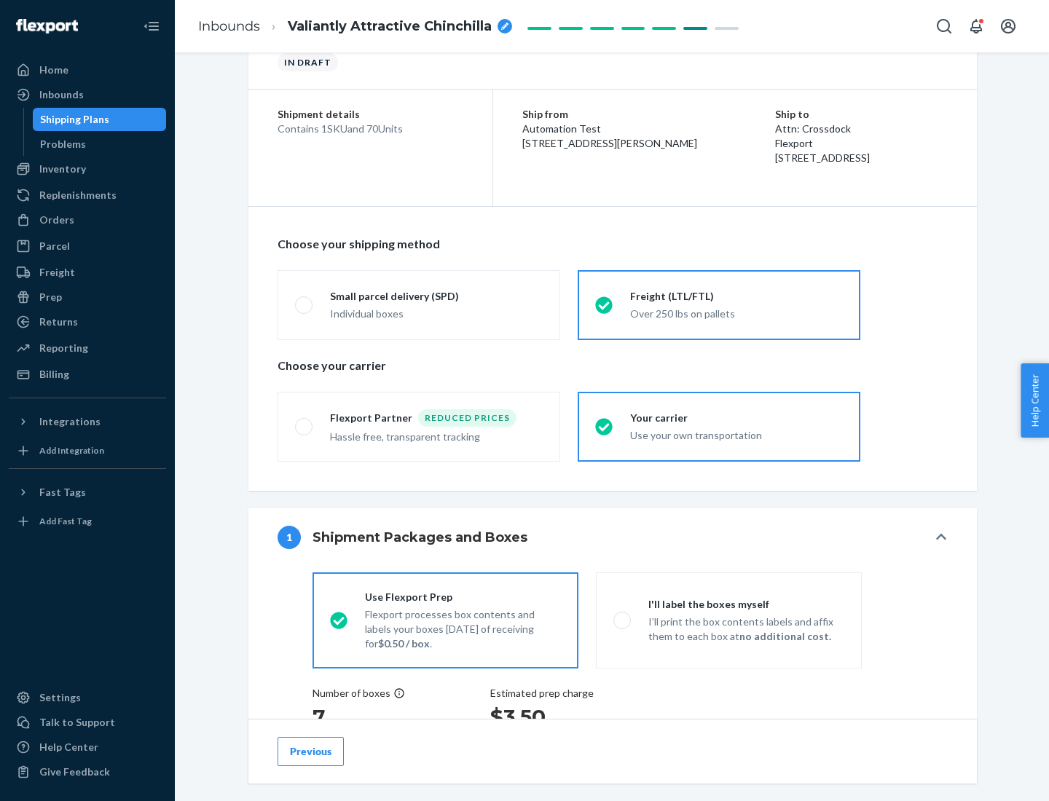
scroll to position [275, 0]
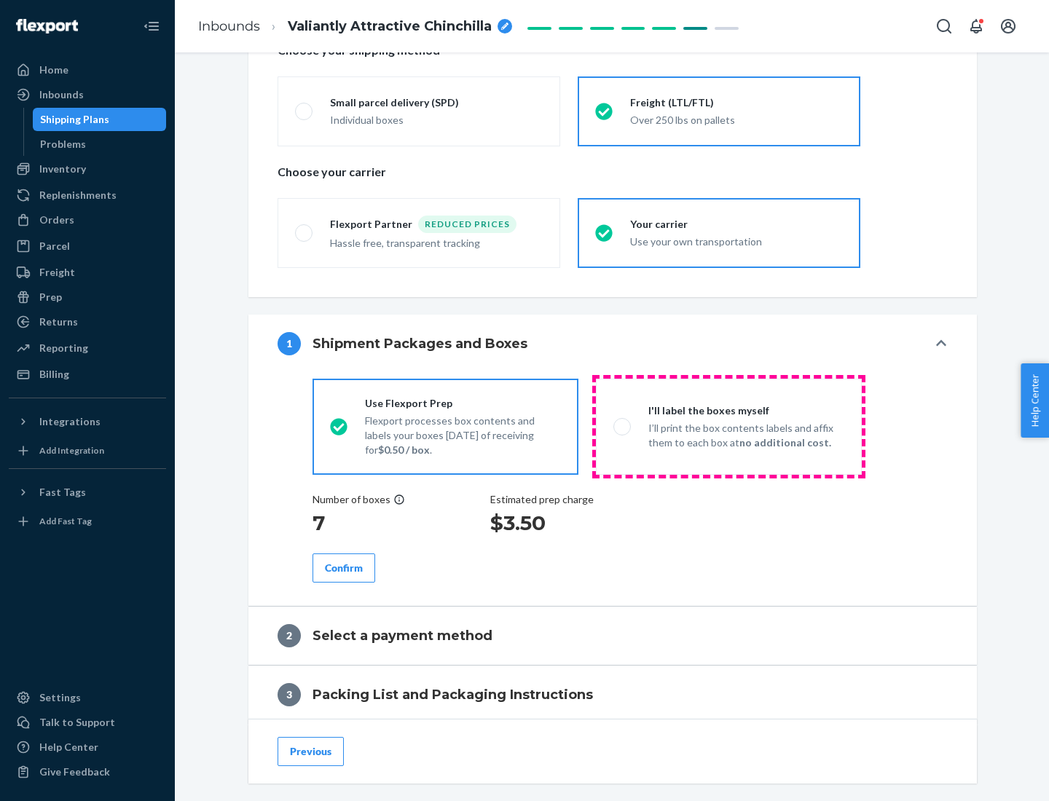
click at [728, 426] on p "I’ll print the box contents labels and affix them to each box at no additional …" at bounding box center [746, 435] width 196 height 29
click at [623, 426] on input "I'll label the boxes myself I’ll print the box contents labels and affix them t…" at bounding box center [617, 426] width 9 height 9
radio input "true"
radio input "false"
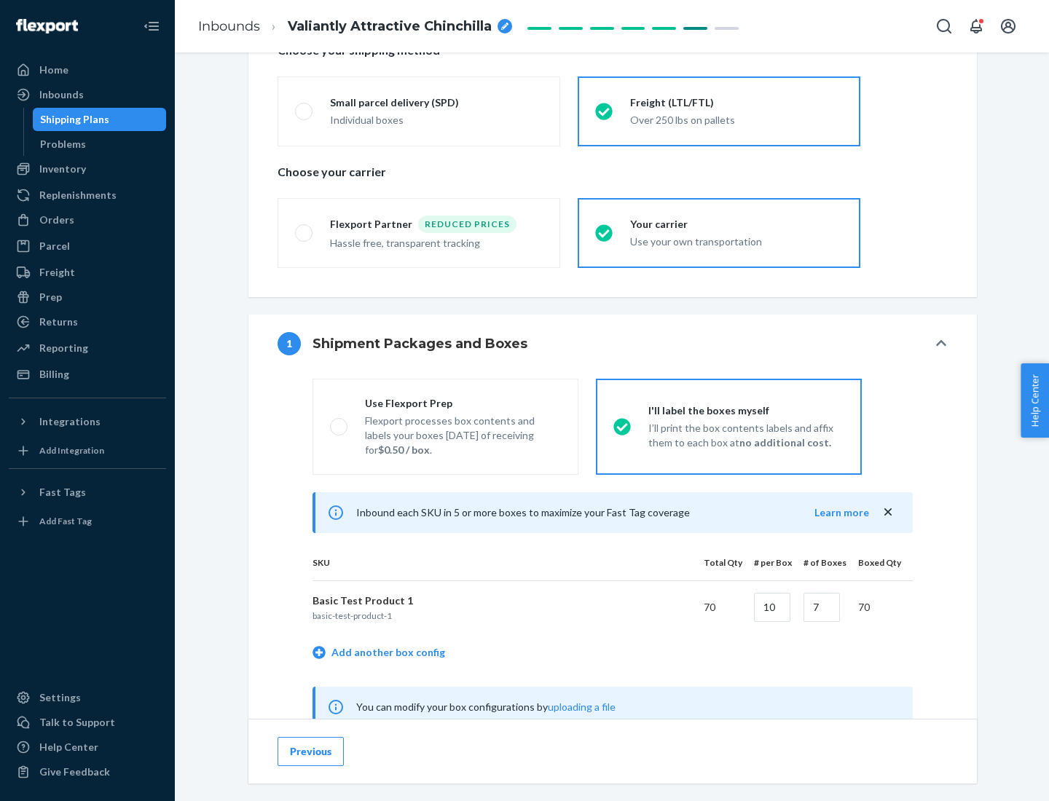
scroll to position [455, 0]
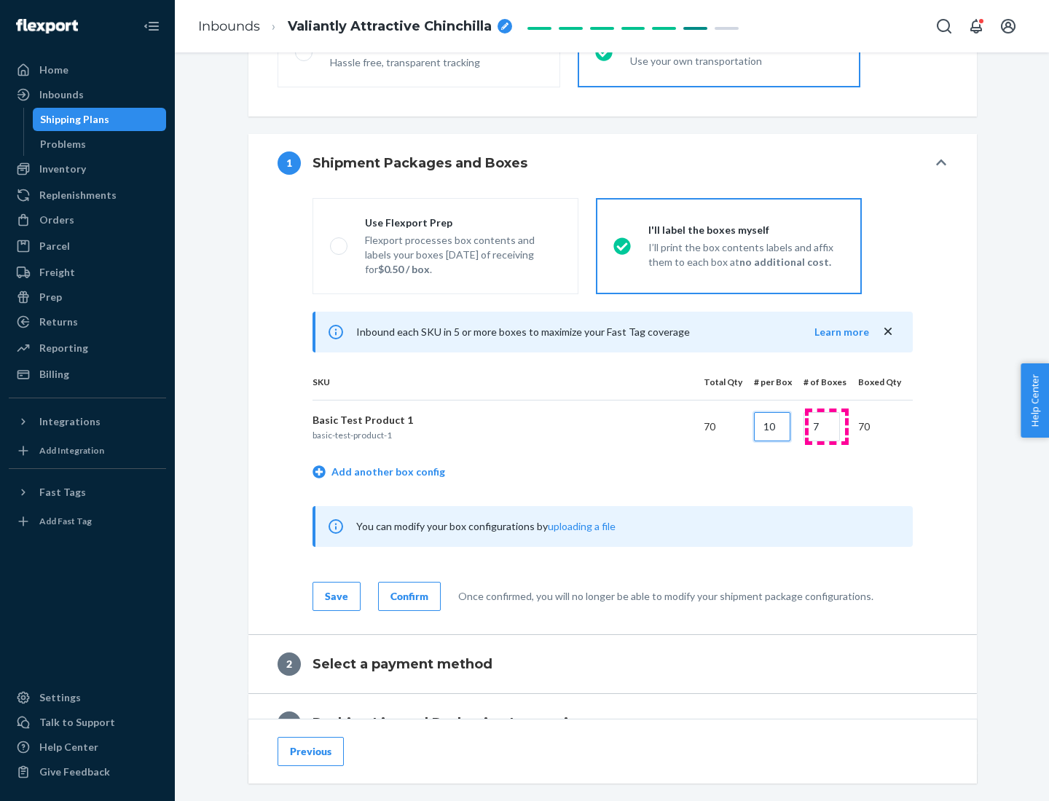
type input "10"
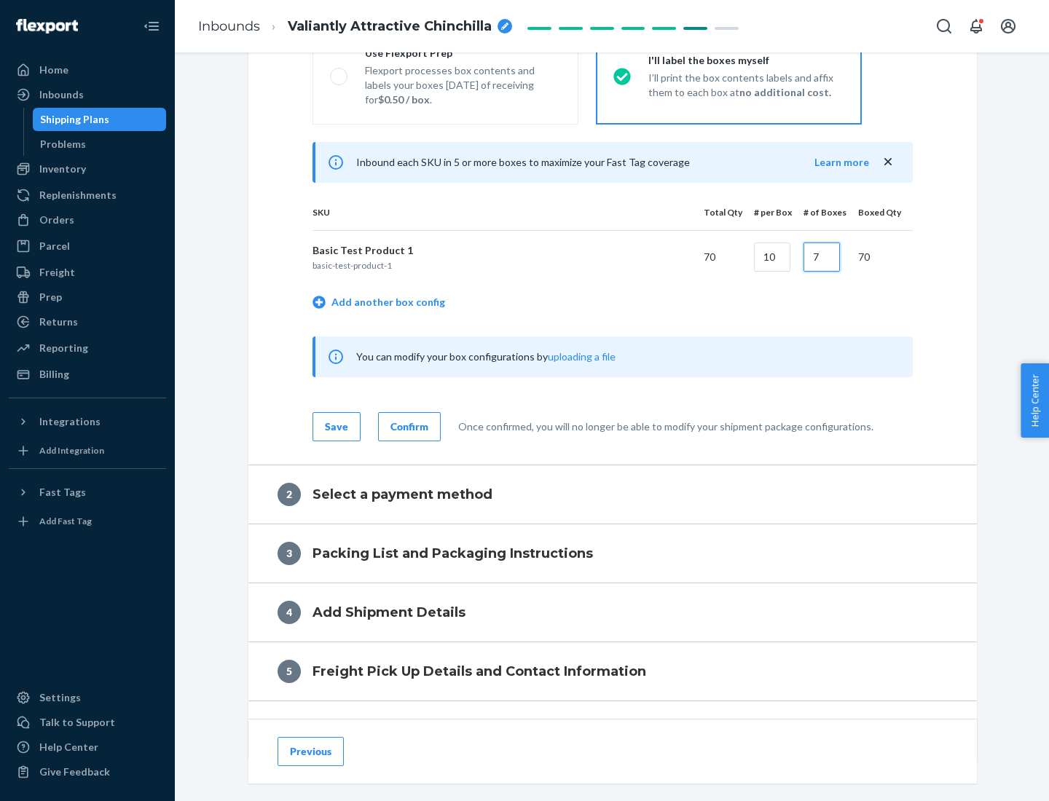
type input "7"
click at [407, 426] on div "Confirm" at bounding box center [409, 427] width 38 height 15
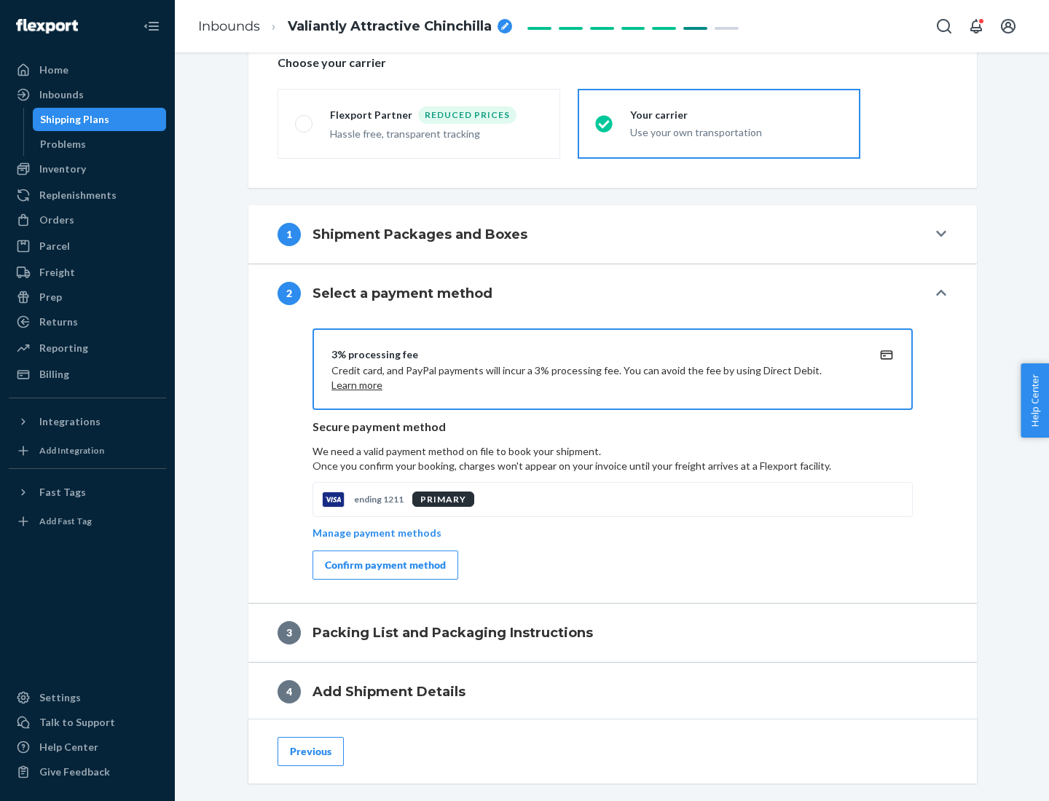
scroll to position [522, 0]
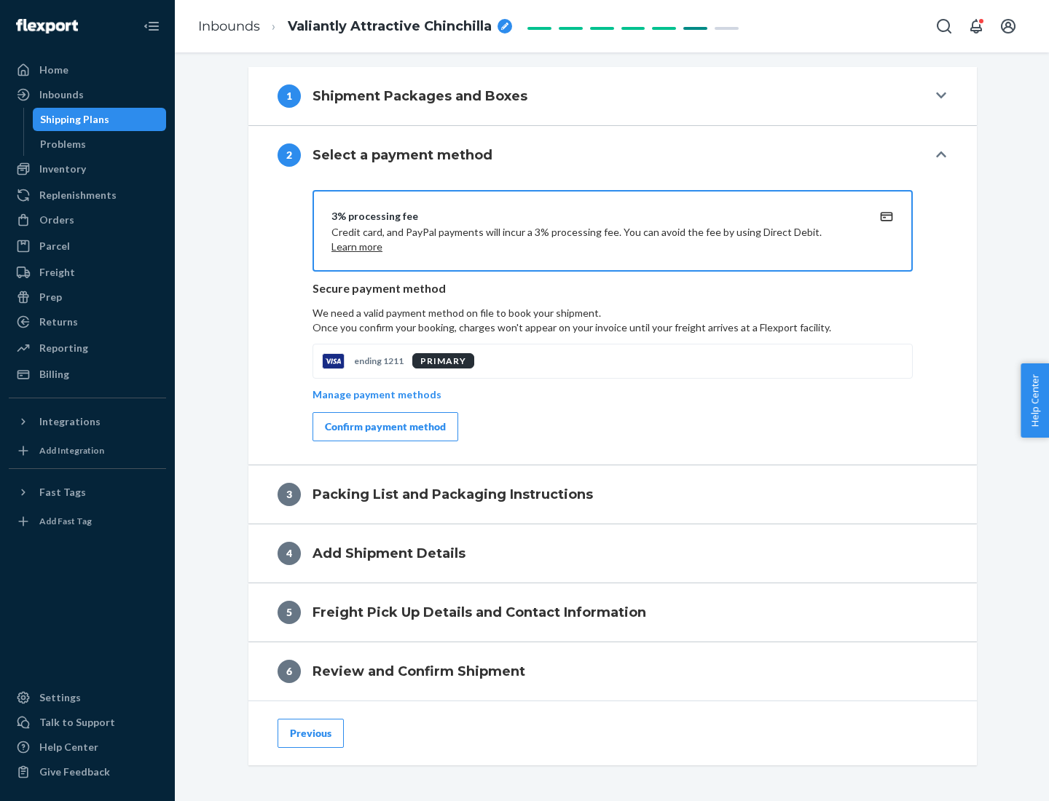
click at [384, 427] on div "Confirm payment method" at bounding box center [385, 427] width 121 height 15
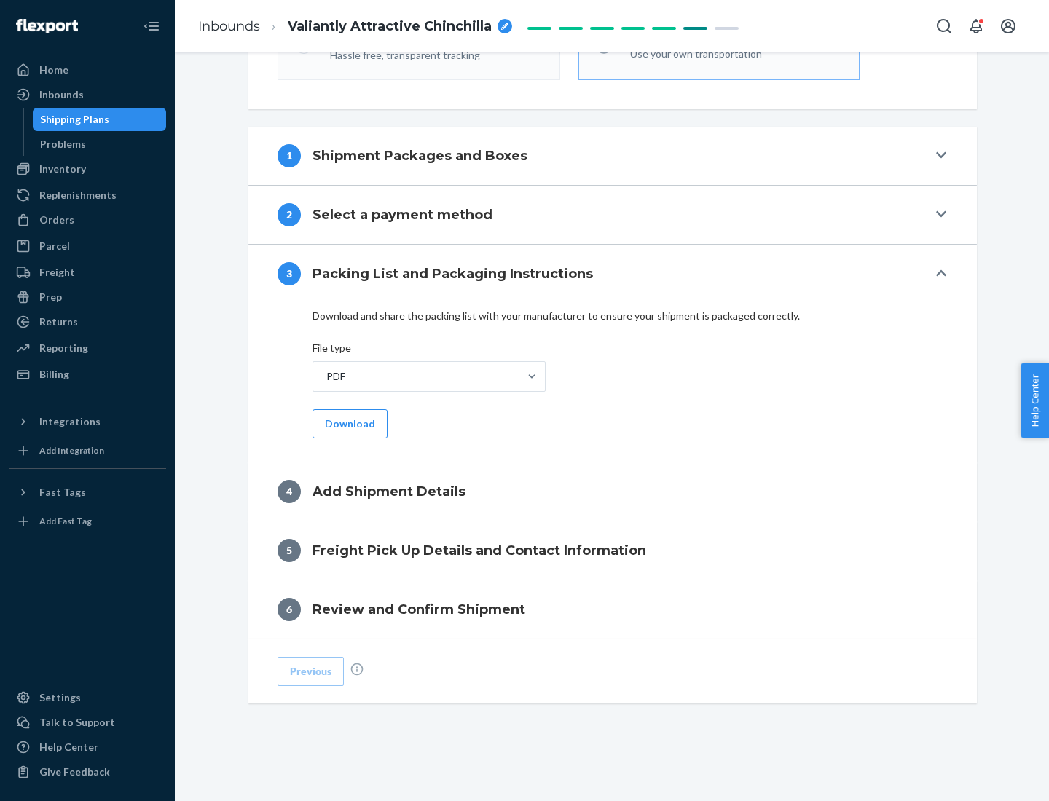
scroll to position [460, 0]
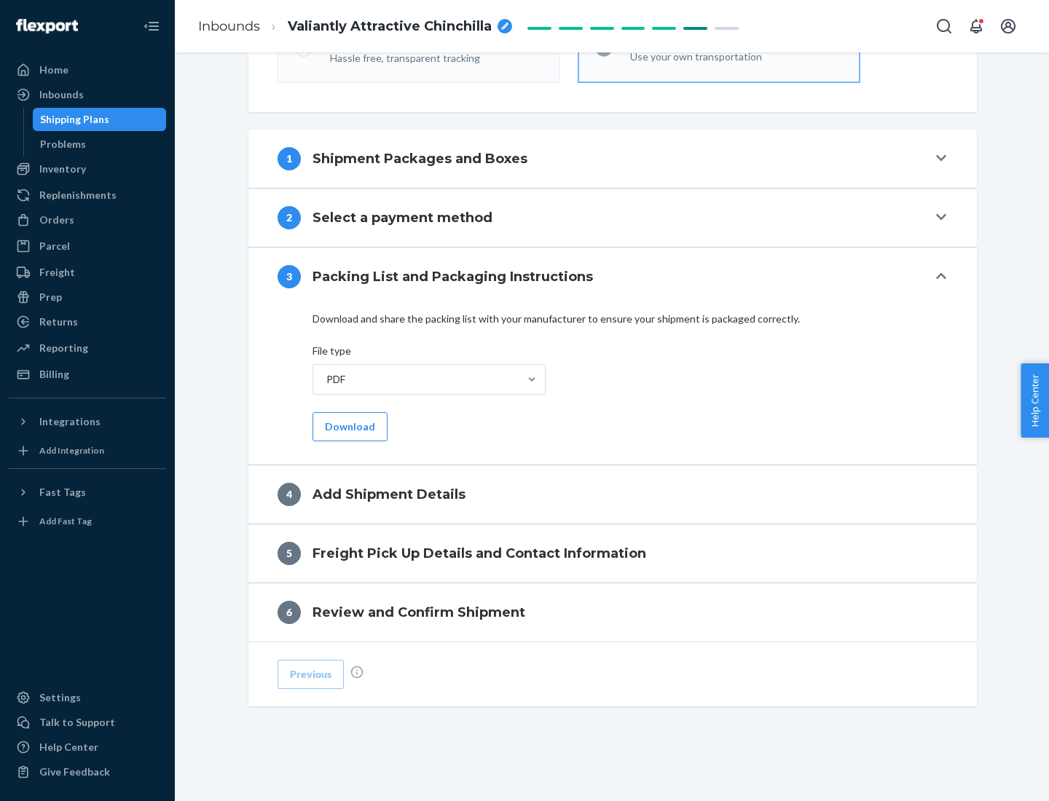
click at [348, 426] on button "Download" at bounding box center [349, 426] width 75 height 29
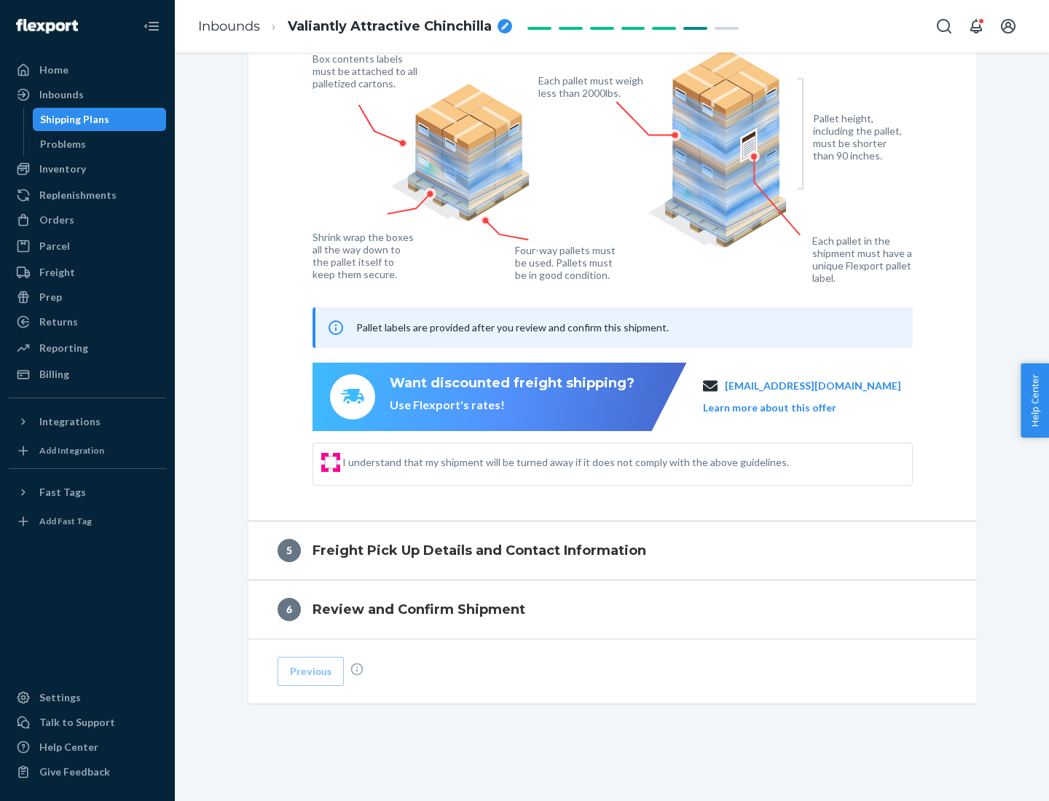
click at [331, 462] on input "I understand that my shipment will be turned away if it does not comply with th…" at bounding box center [331, 463] width 12 height 12
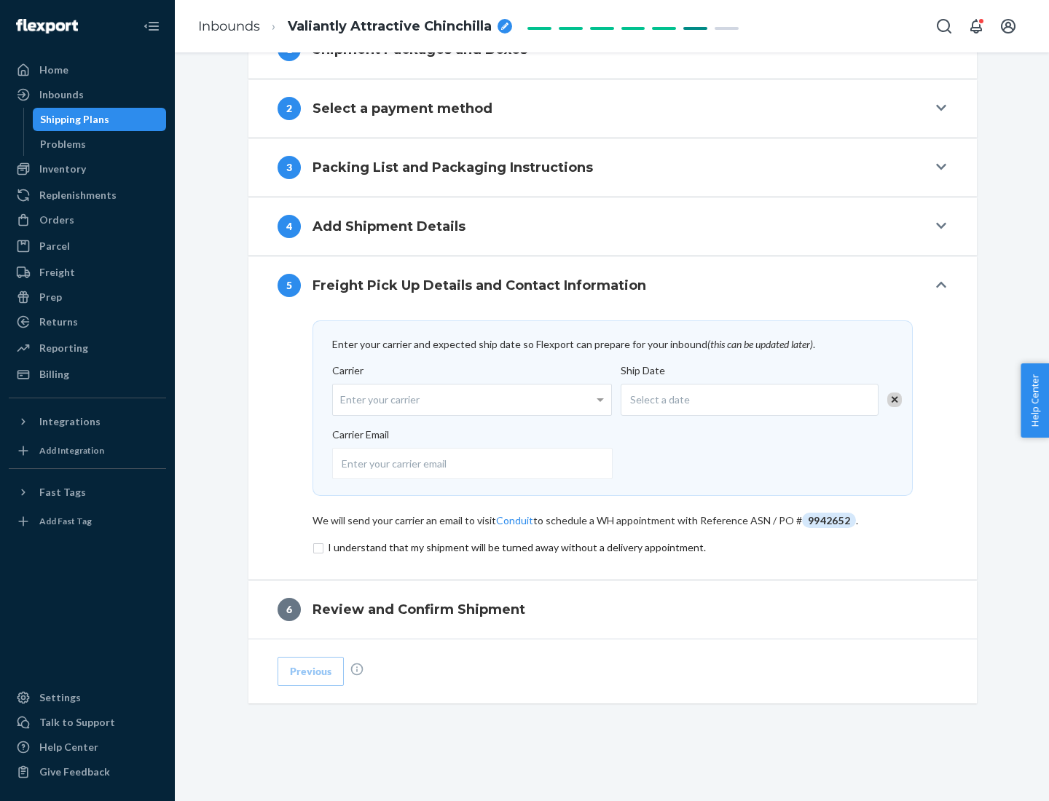
scroll to position [569, 0]
click at [613, 547] on input "checkbox" at bounding box center [612, 547] width 600 height 17
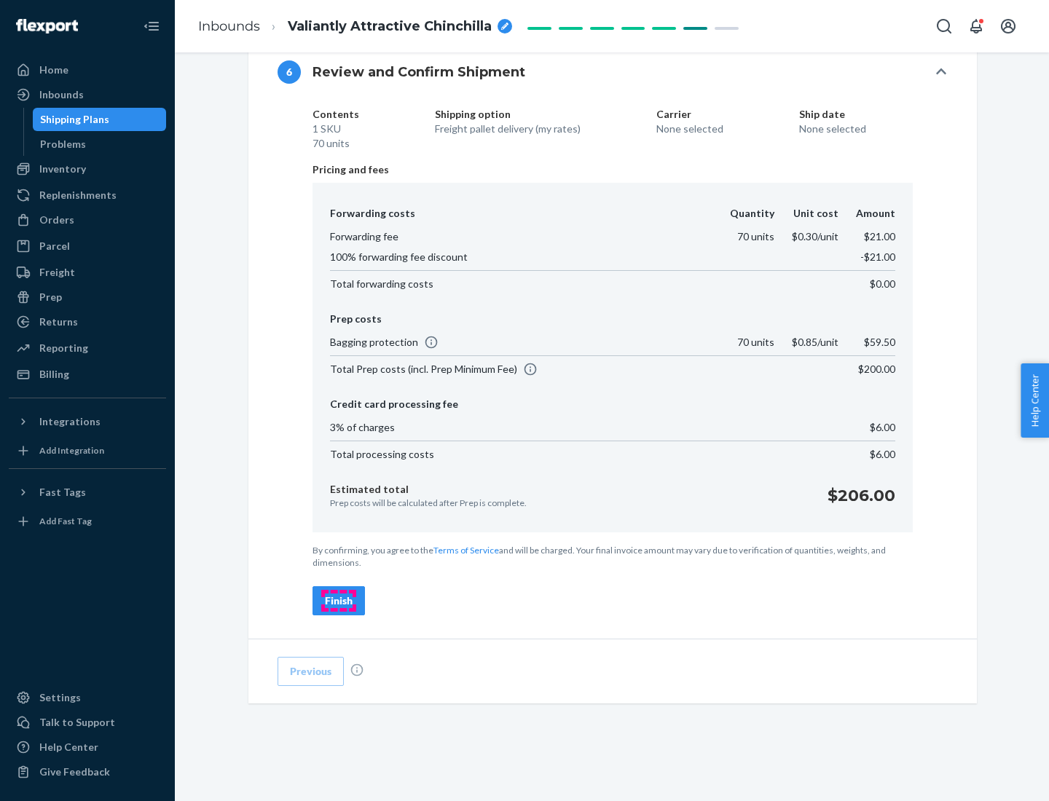
click at [339, 601] on div "Finish" at bounding box center [339, 601] width 28 height 15
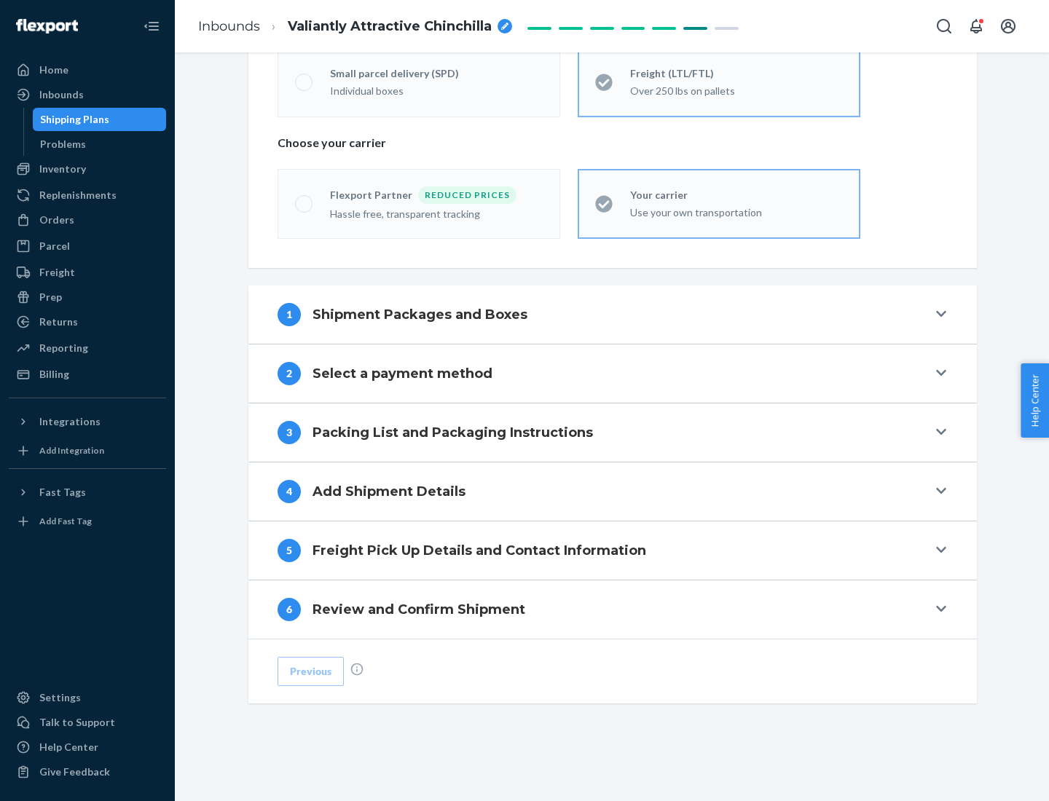
scroll to position [304, 0]
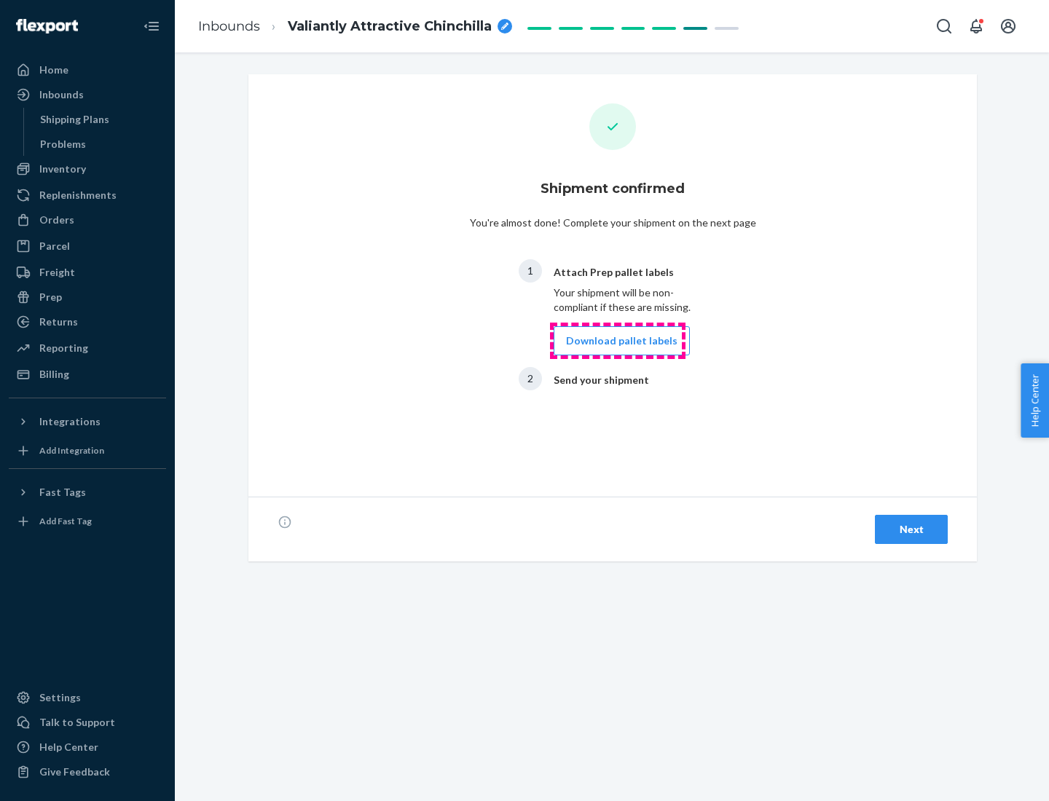
click at [618, 341] on button "Download pallet labels" at bounding box center [622, 340] width 136 height 29
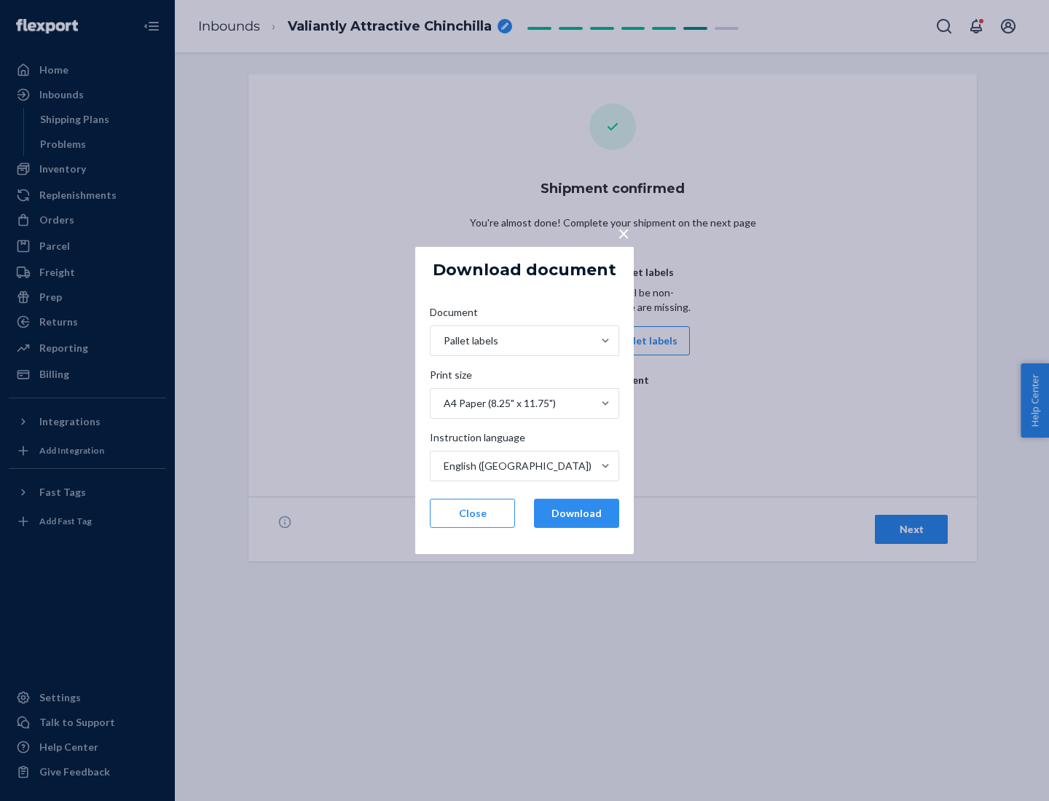
click at [576, 513] on button "Download" at bounding box center [576, 513] width 85 height 29
click at [623, 232] on span "×" at bounding box center [624, 233] width 12 height 25
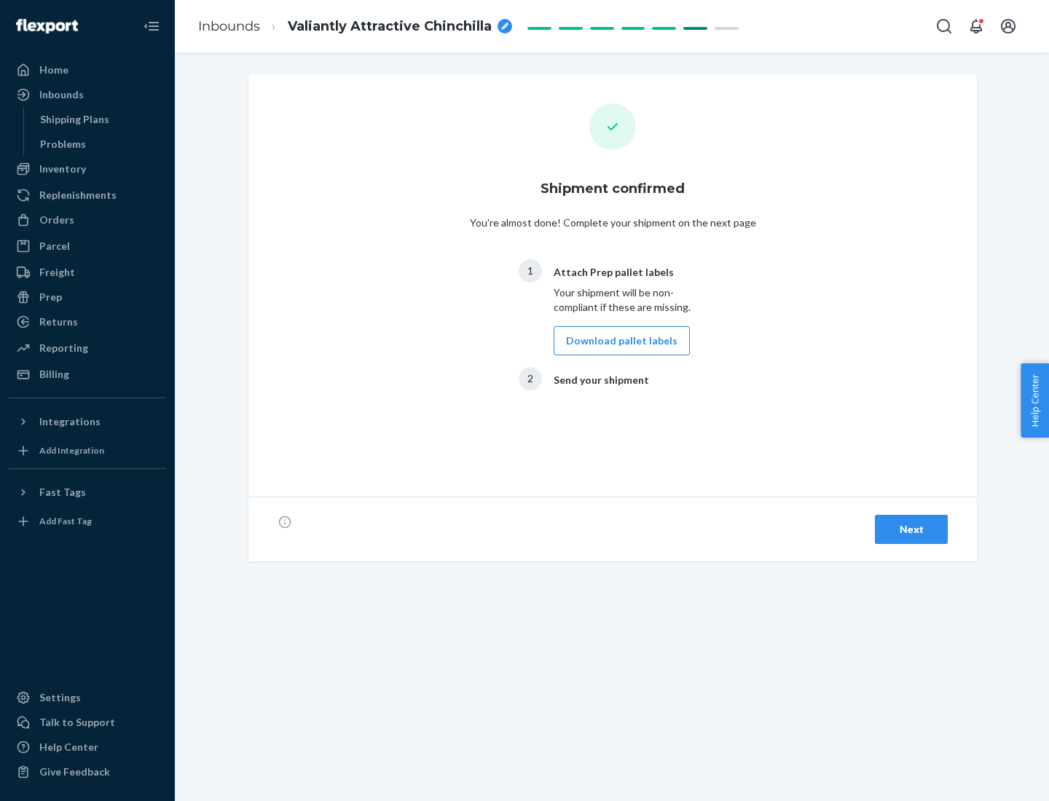
click at [911, 529] on div "Next" at bounding box center [911, 529] width 48 height 15
